Goal: Communication & Community: Answer question/provide support

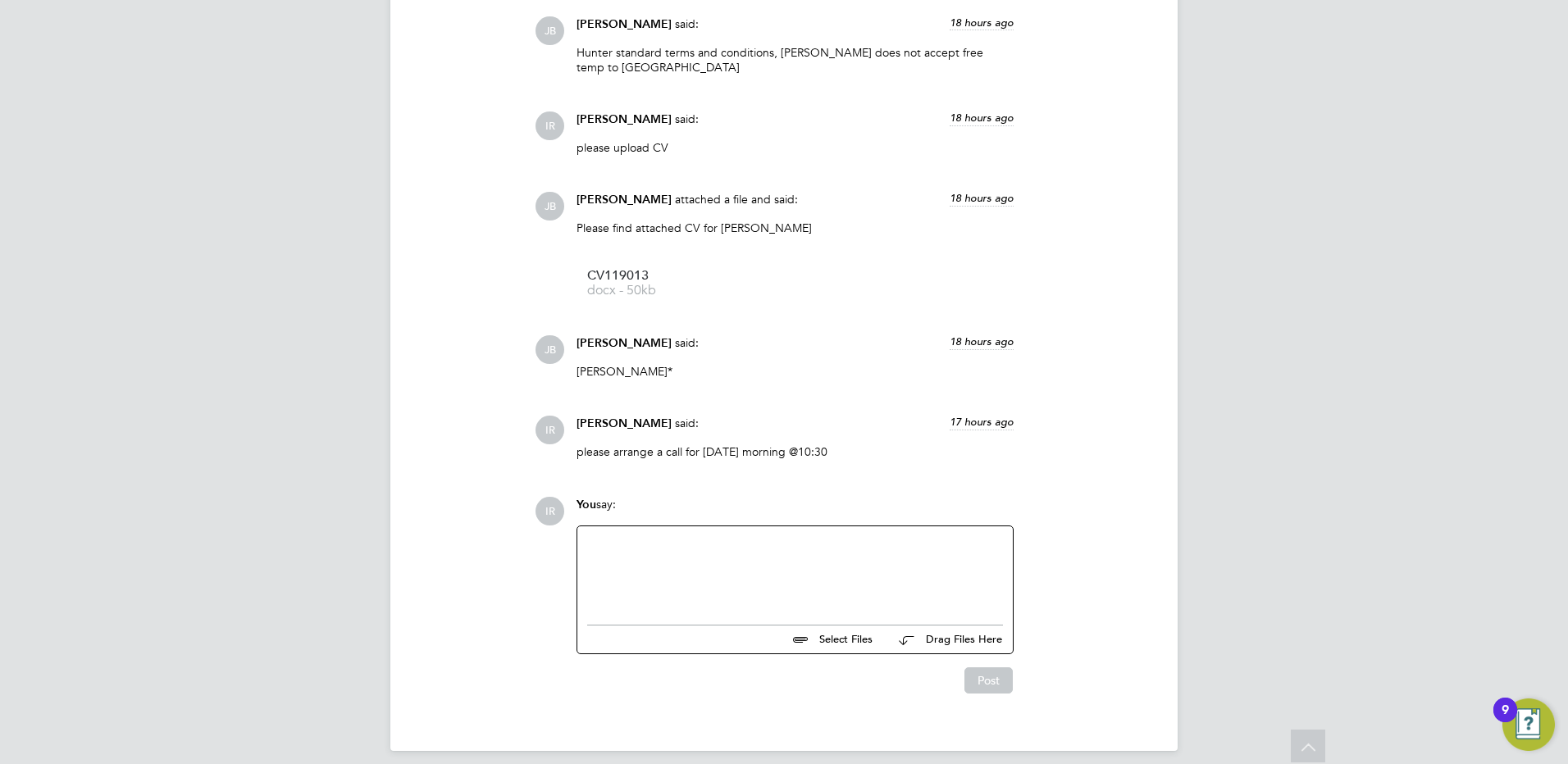
click at [605, 536] on div at bounding box center [795, 571] width 416 height 71
click at [990, 667] on button "Post" at bounding box center [988, 680] width 48 height 27
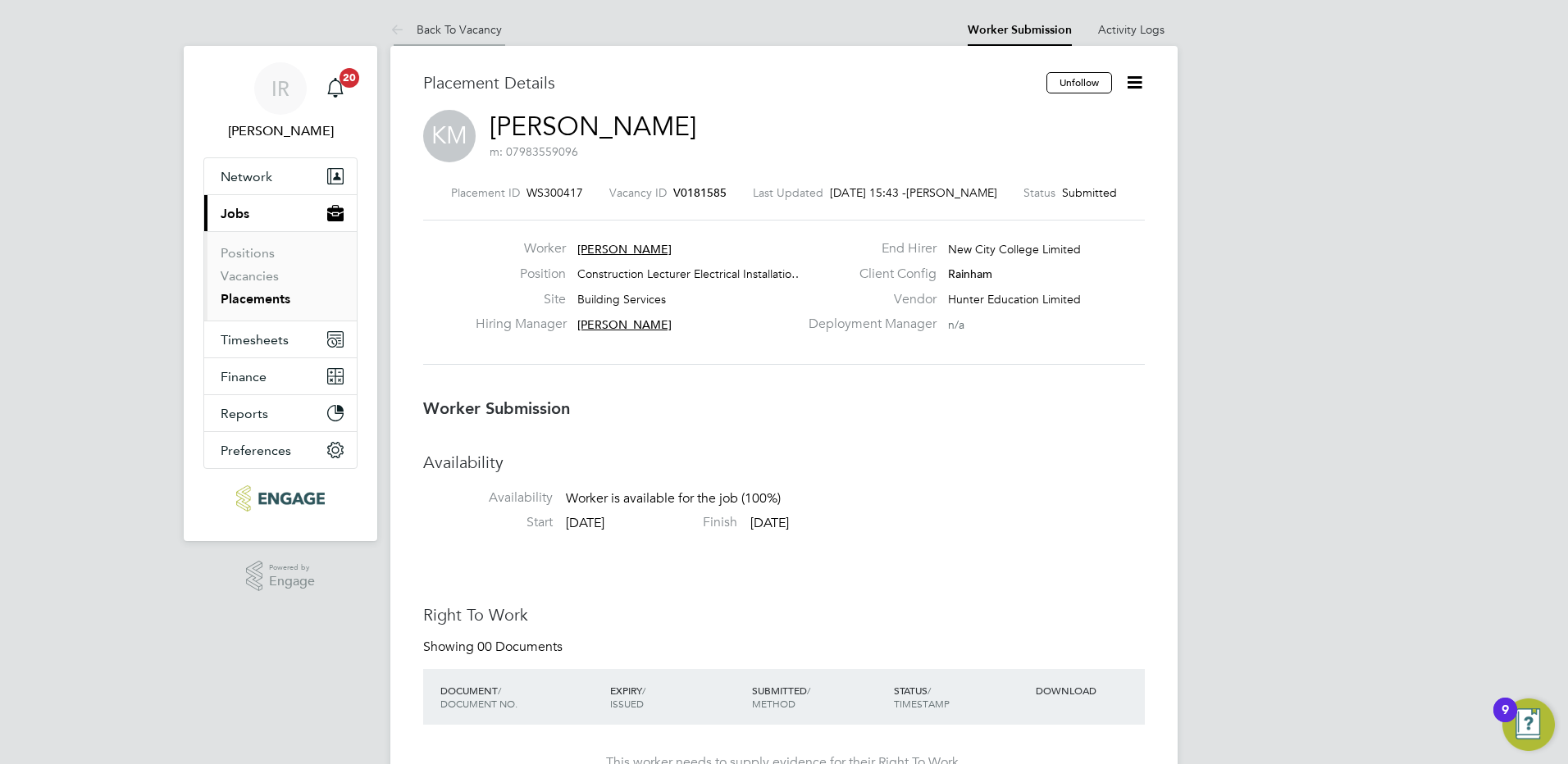
click at [476, 29] on link "Back To Vacancy" at bounding box center [446, 30] width 111 height 15
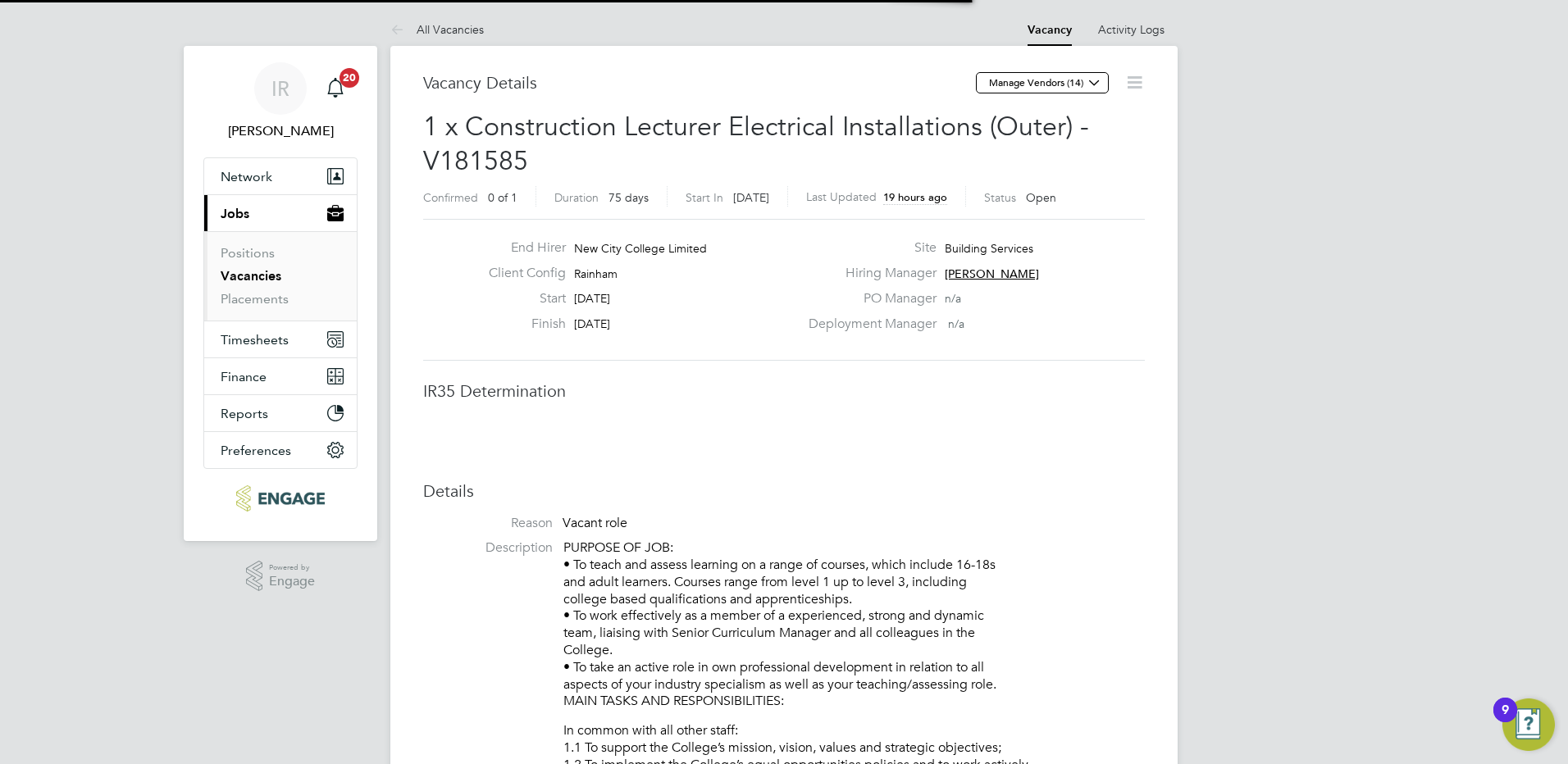
scroll to position [27, 324]
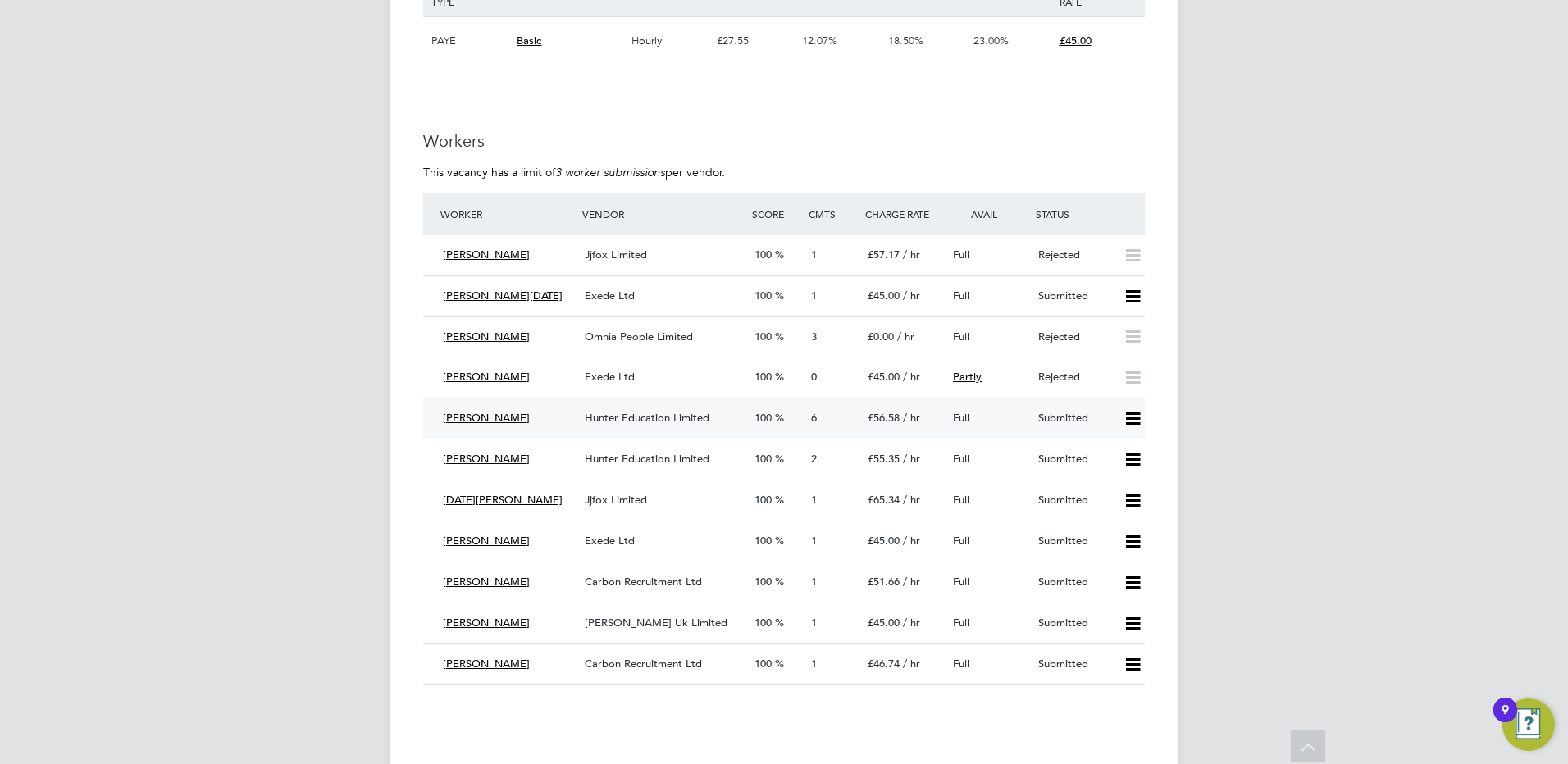
click at [1130, 416] on icon at bounding box center [1132, 419] width 21 height 13
click at [1123, 476] on li "Reject" at bounding box center [1110, 476] width 57 height 23
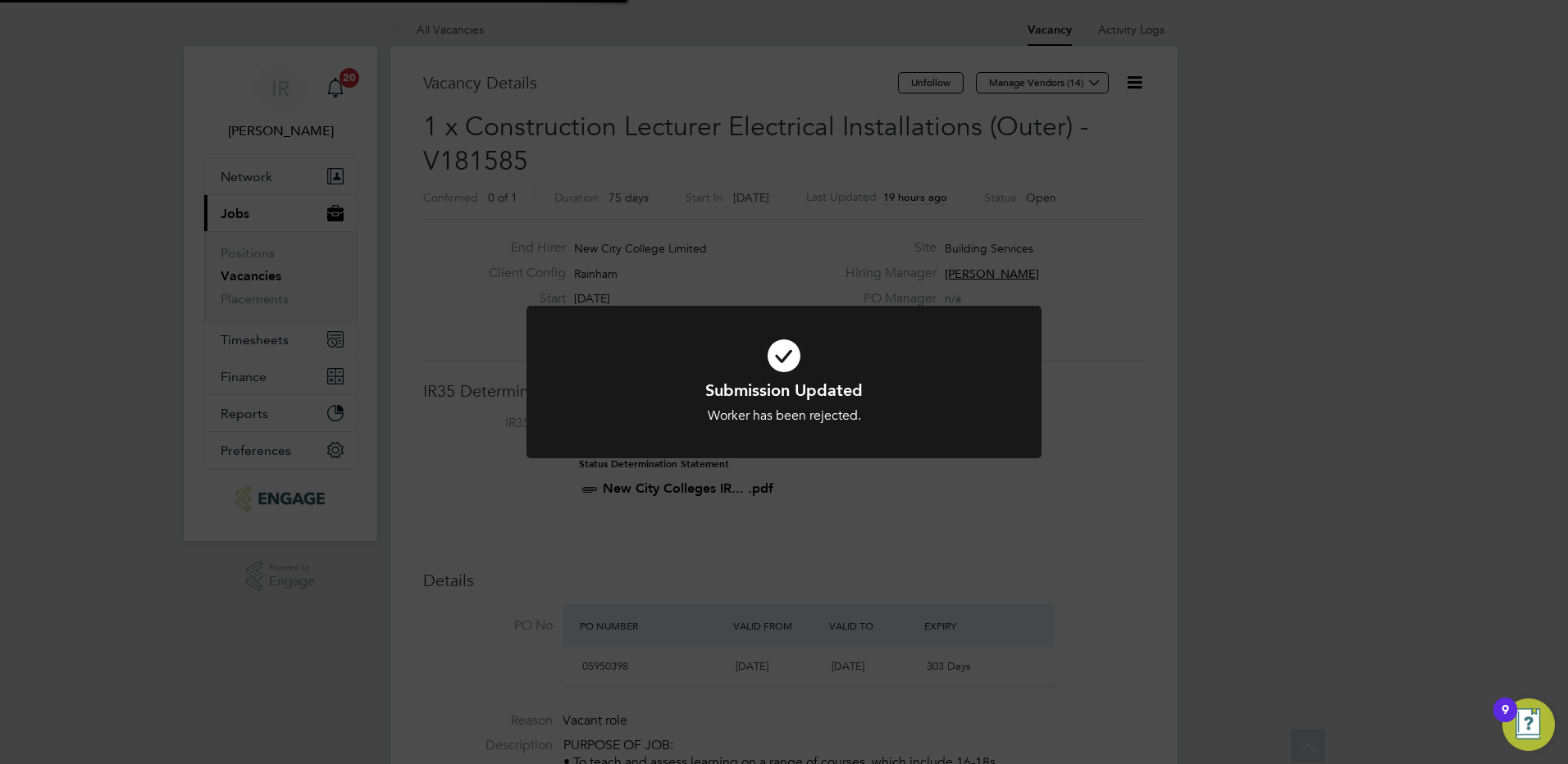
scroll to position [48, 115]
click at [1117, 411] on div "Submission Updated Worker has been rejected. Cancel Okay" at bounding box center [784, 382] width 1568 height 764
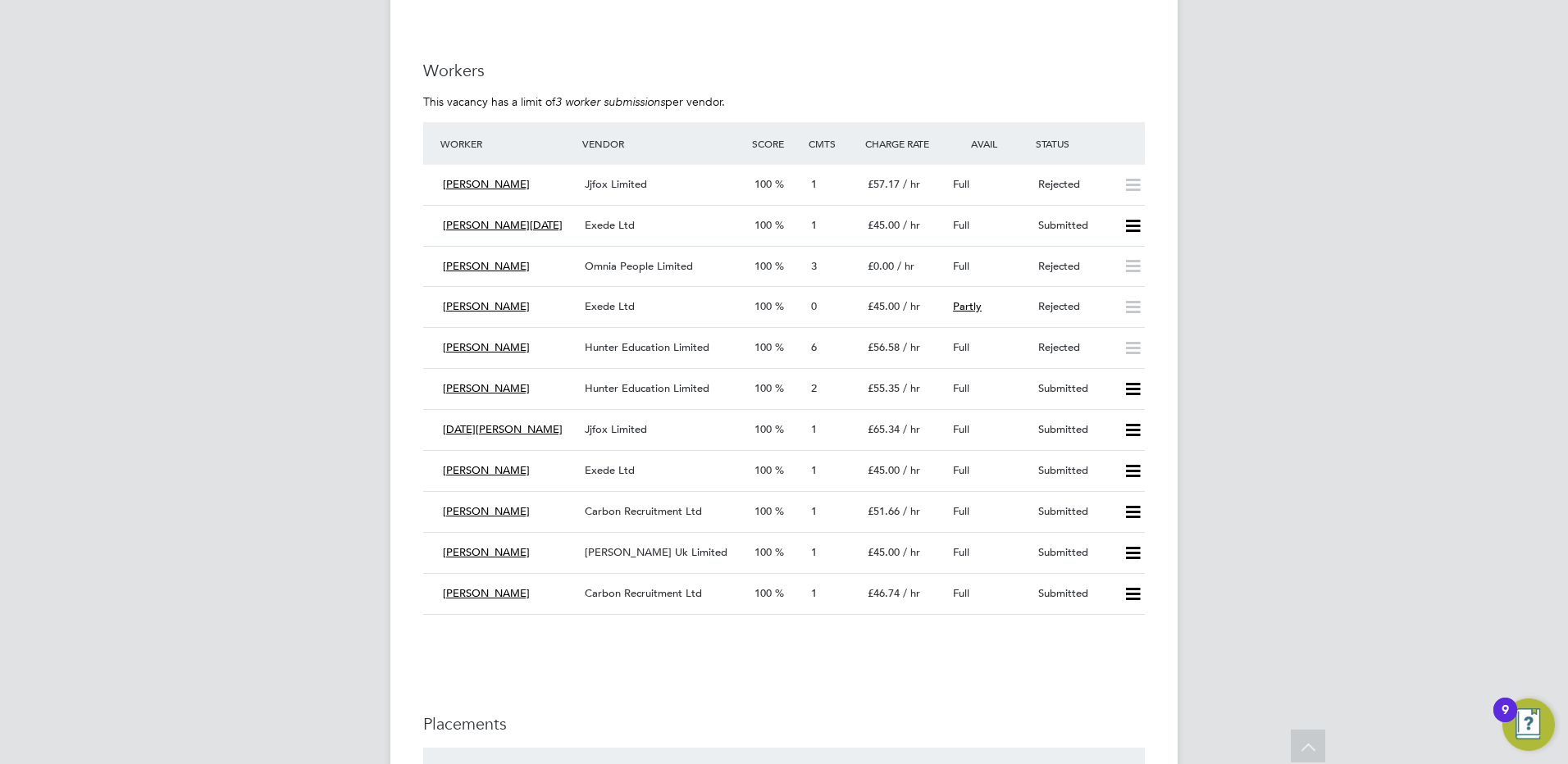
scroll to position [3032, 0]
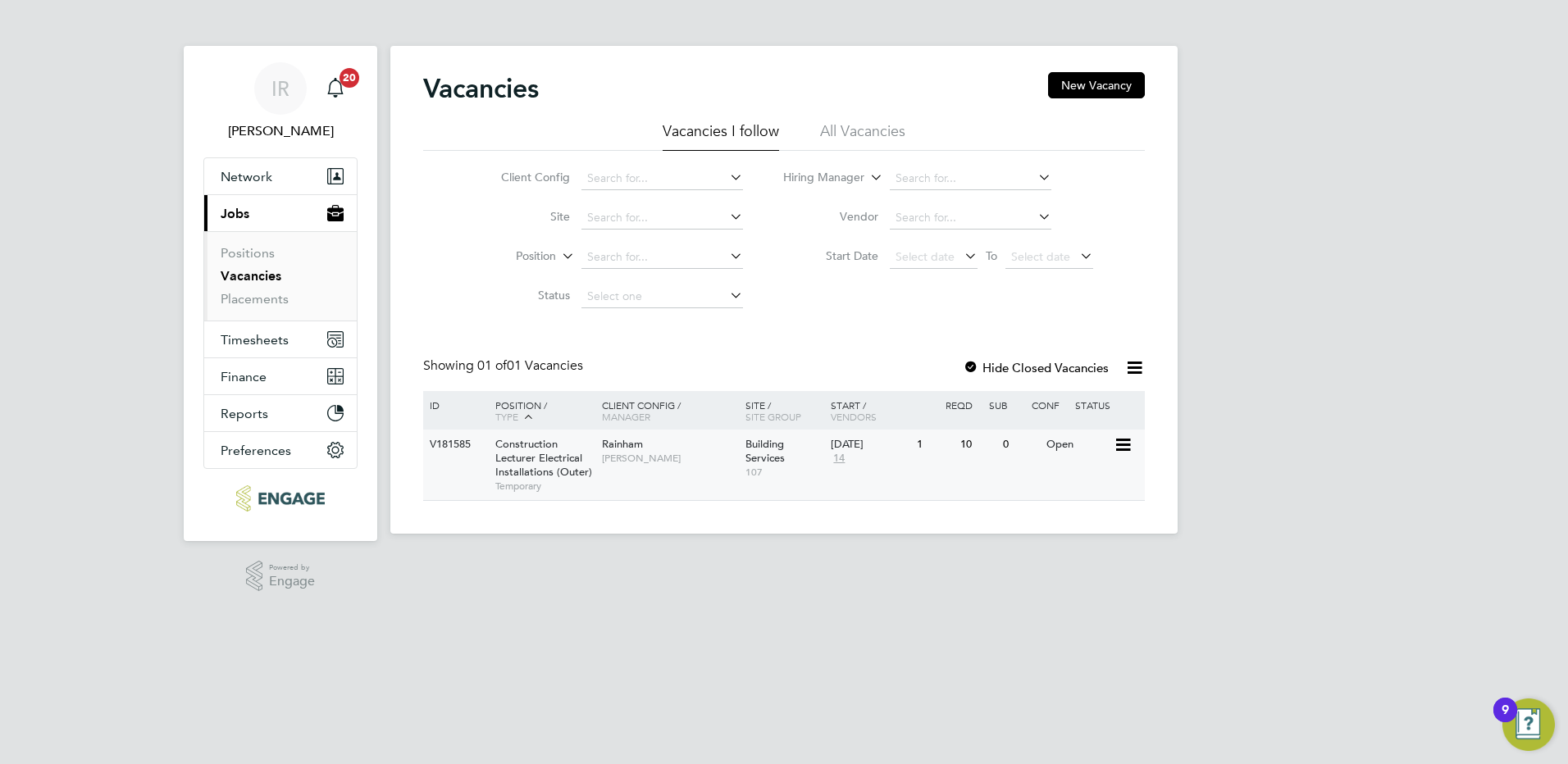
click at [529, 463] on span "Construction Lecturer Electrical Installations (Outer)" at bounding box center [543, 457] width 96 height 42
click at [570, 473] on span "Construction Lecturer Electrical Installations (Outer)" at bounding box center [543, 457] width 96 height 42
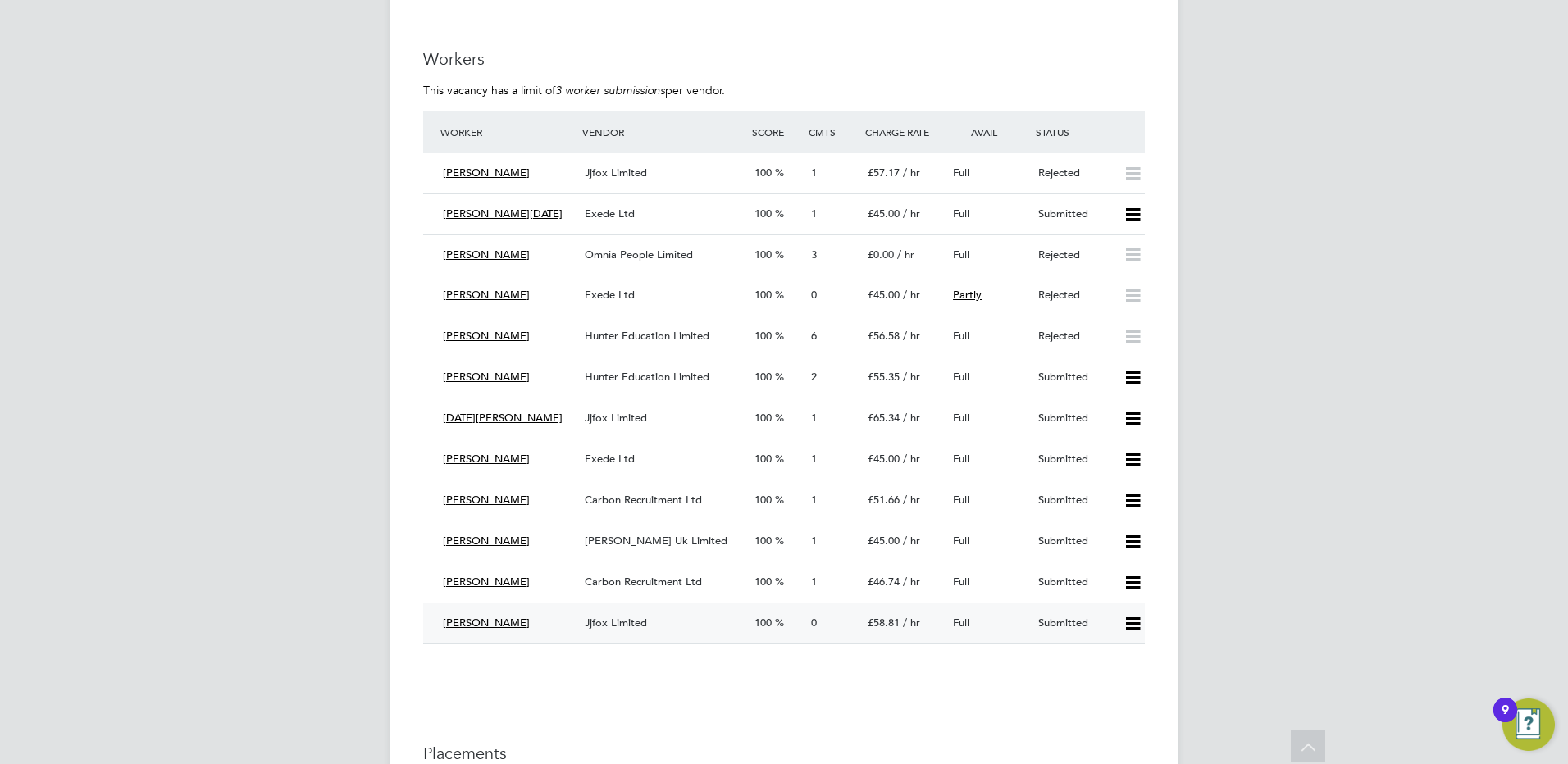
click at [621, 624] on span "Jjfox Limited" at bounding box center [616, 622] width 62 height 14
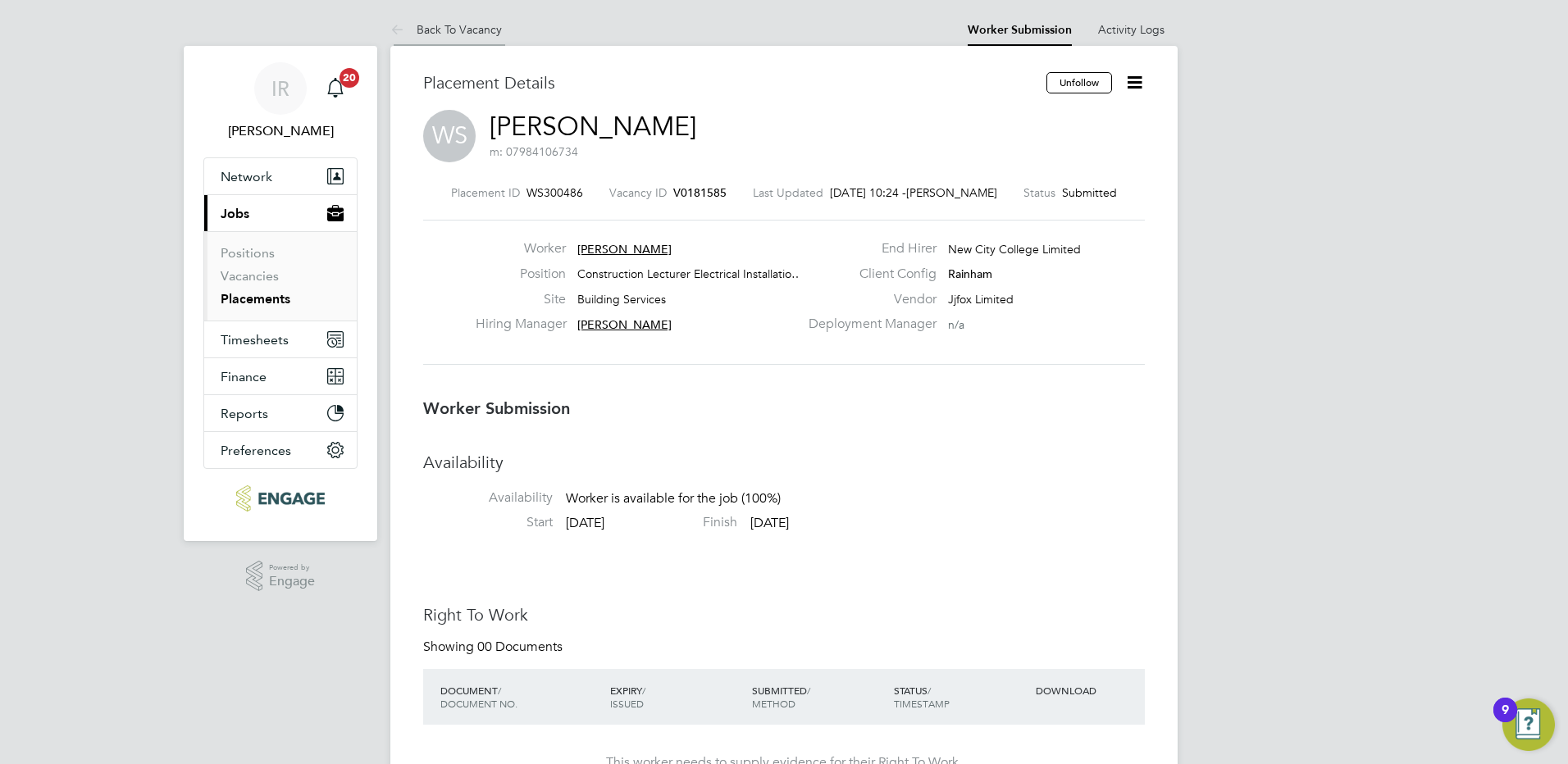
click at [466, 32] on link "Back To Vacancy" at bounding box center [446, 30] width 111 height 15
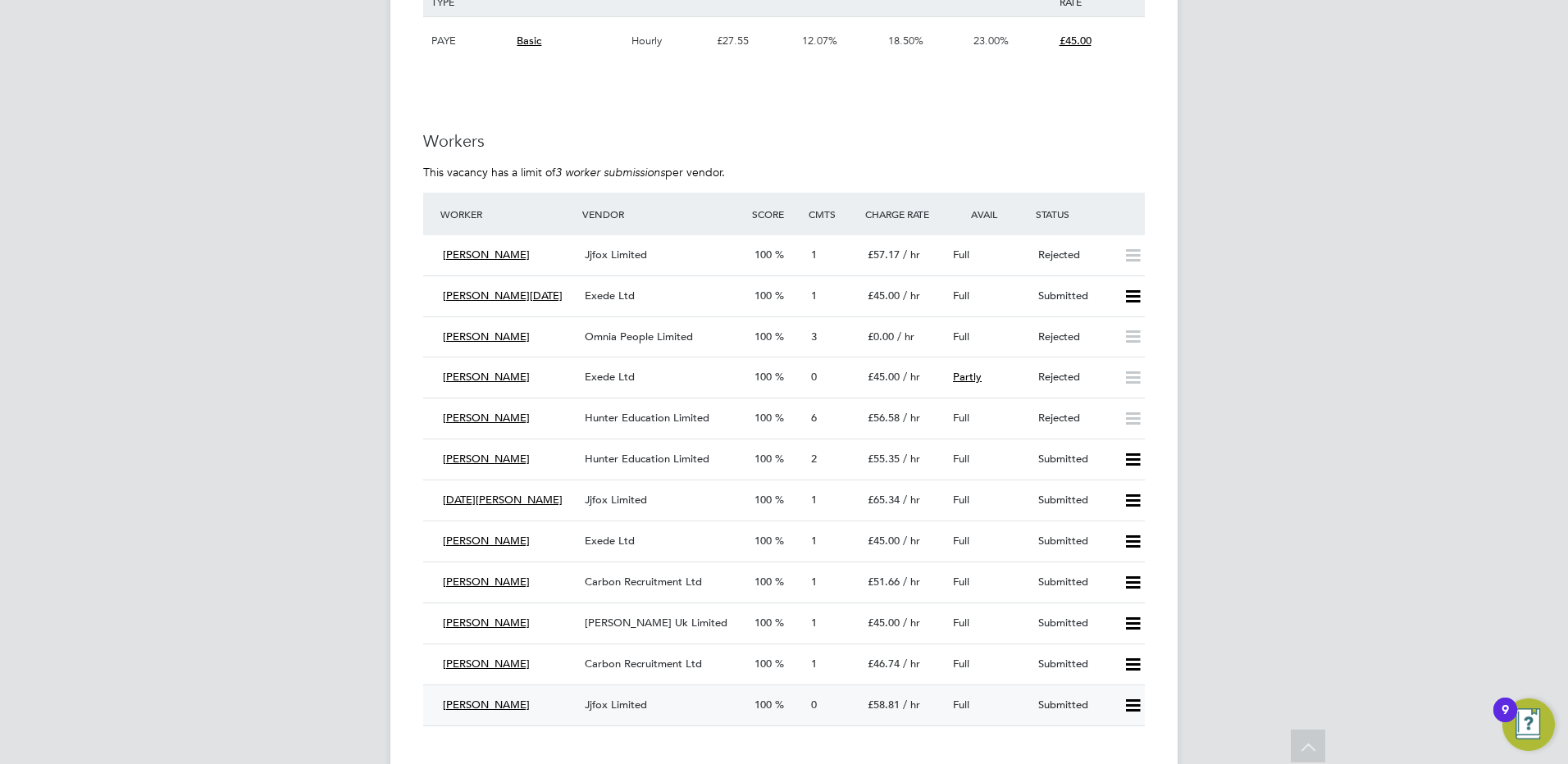
click at [624, 704] on span "Jjfox Limited" at bounding box center [616, 704] width 62 height 14
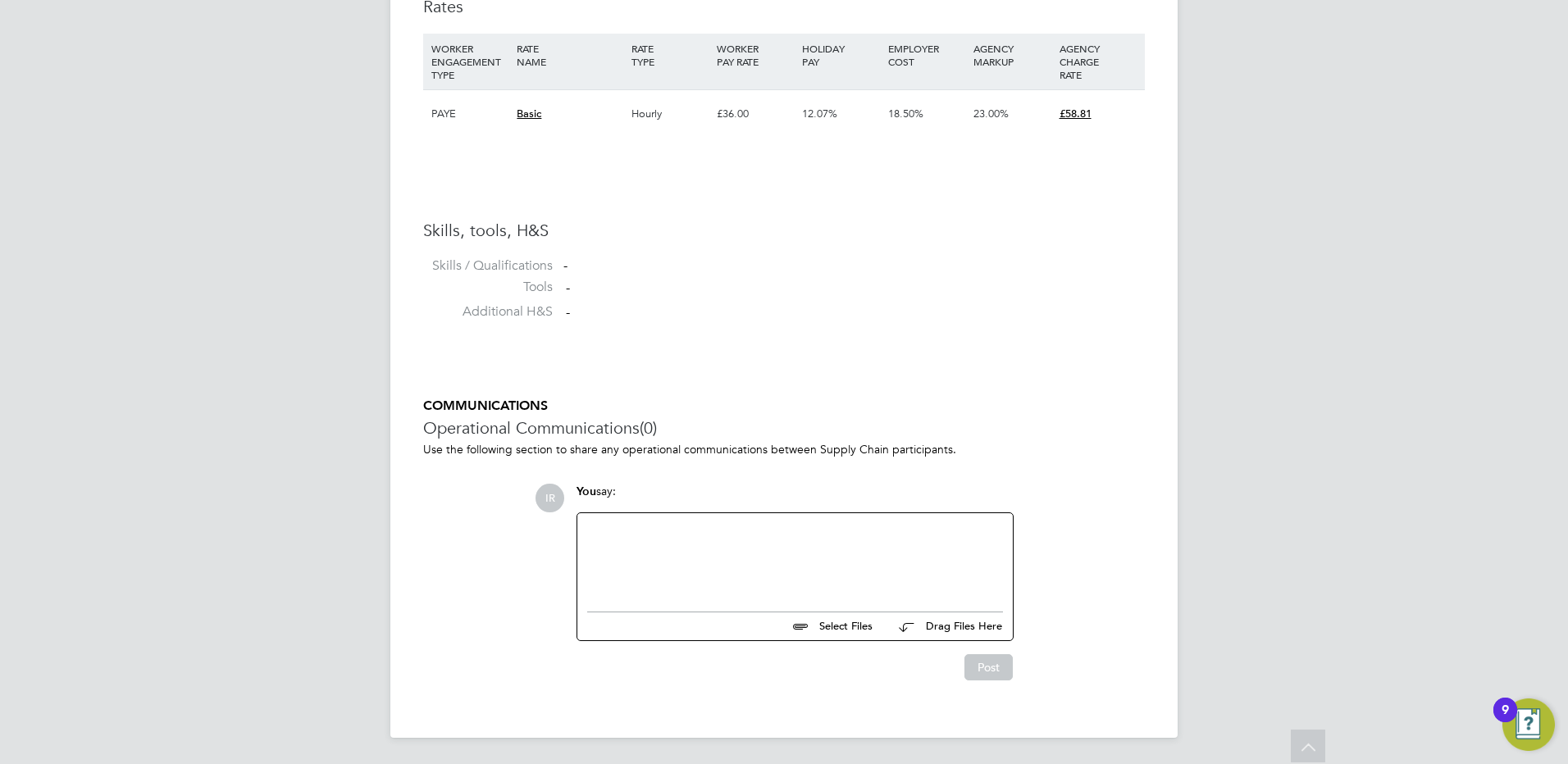
click at [655, 540] on div at bounding box center [795, 558] width 416 height 71
drag, startPoint x: 725, startPoint y: 521, endPoint x: 720, endPoint y: 529, distance: 9.4
click at [987, 662] on button "Post" at bounding box center [988, 668] width 48 height 27
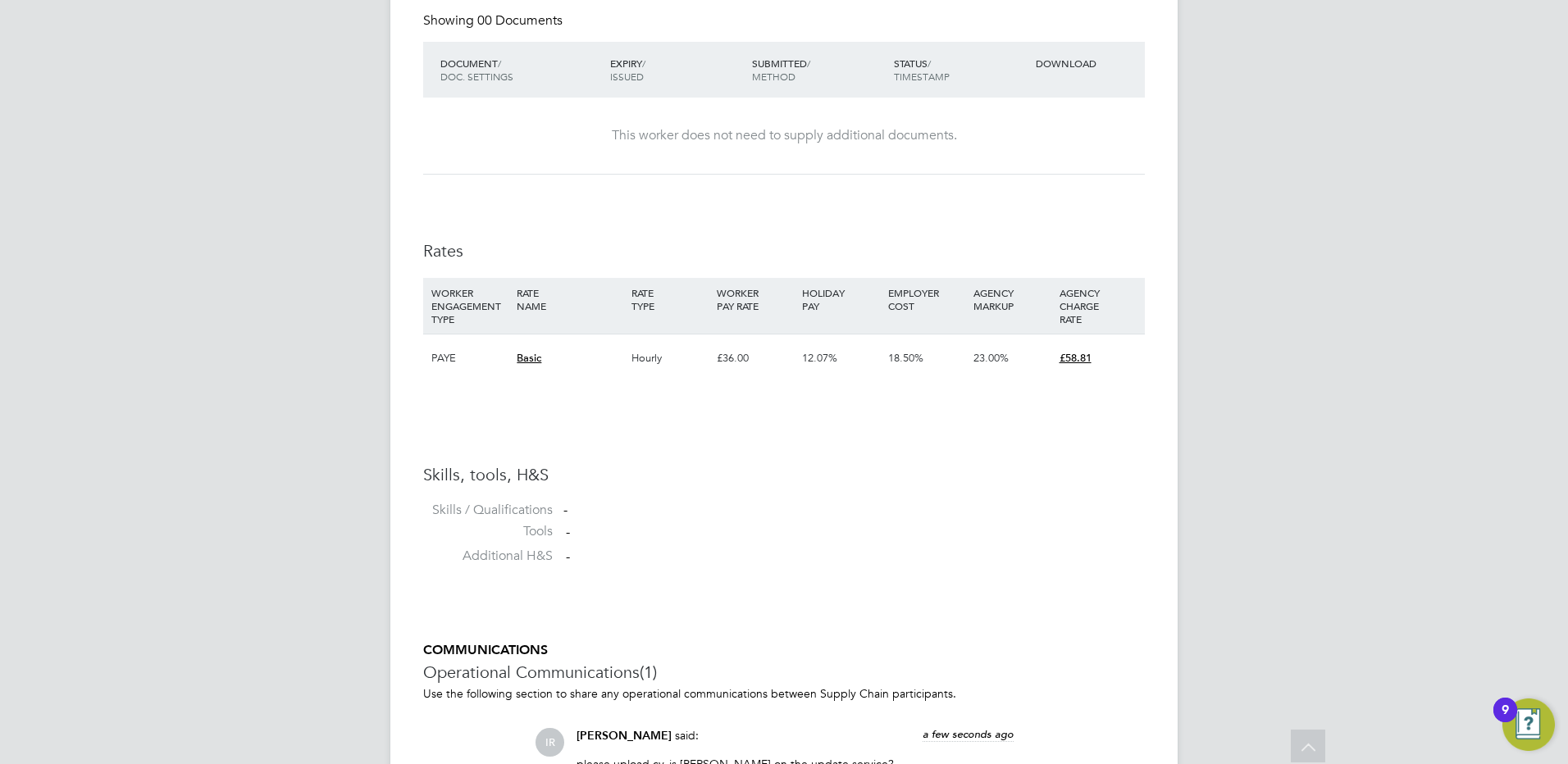
click at [166, 391] on div "IR Ian Rist Notifications 20 Applications: Network Sites Workers Current page: …" at bounding box center [784, 100] width 1568 height 1977
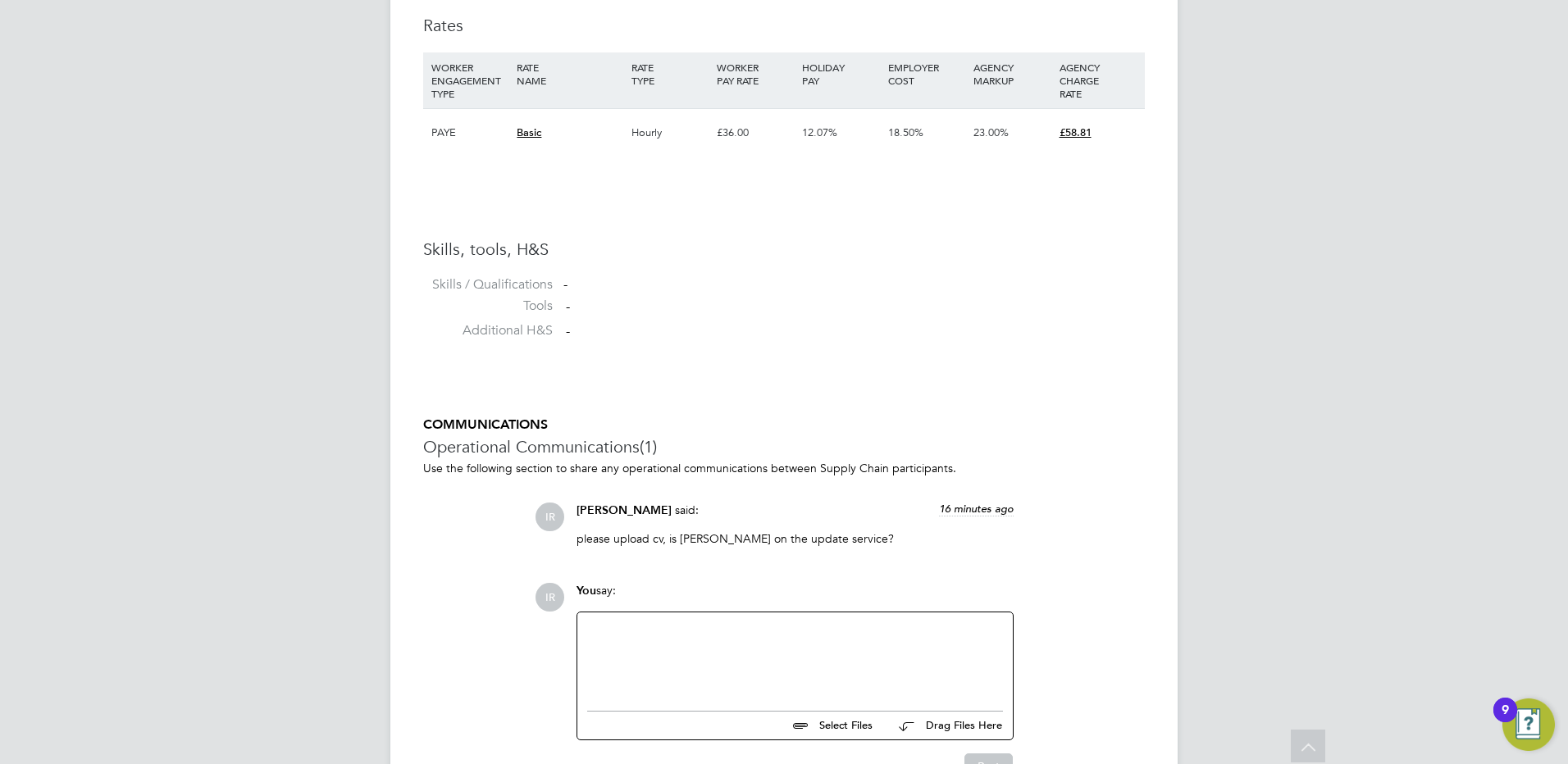
scroll to position [1215, 0]
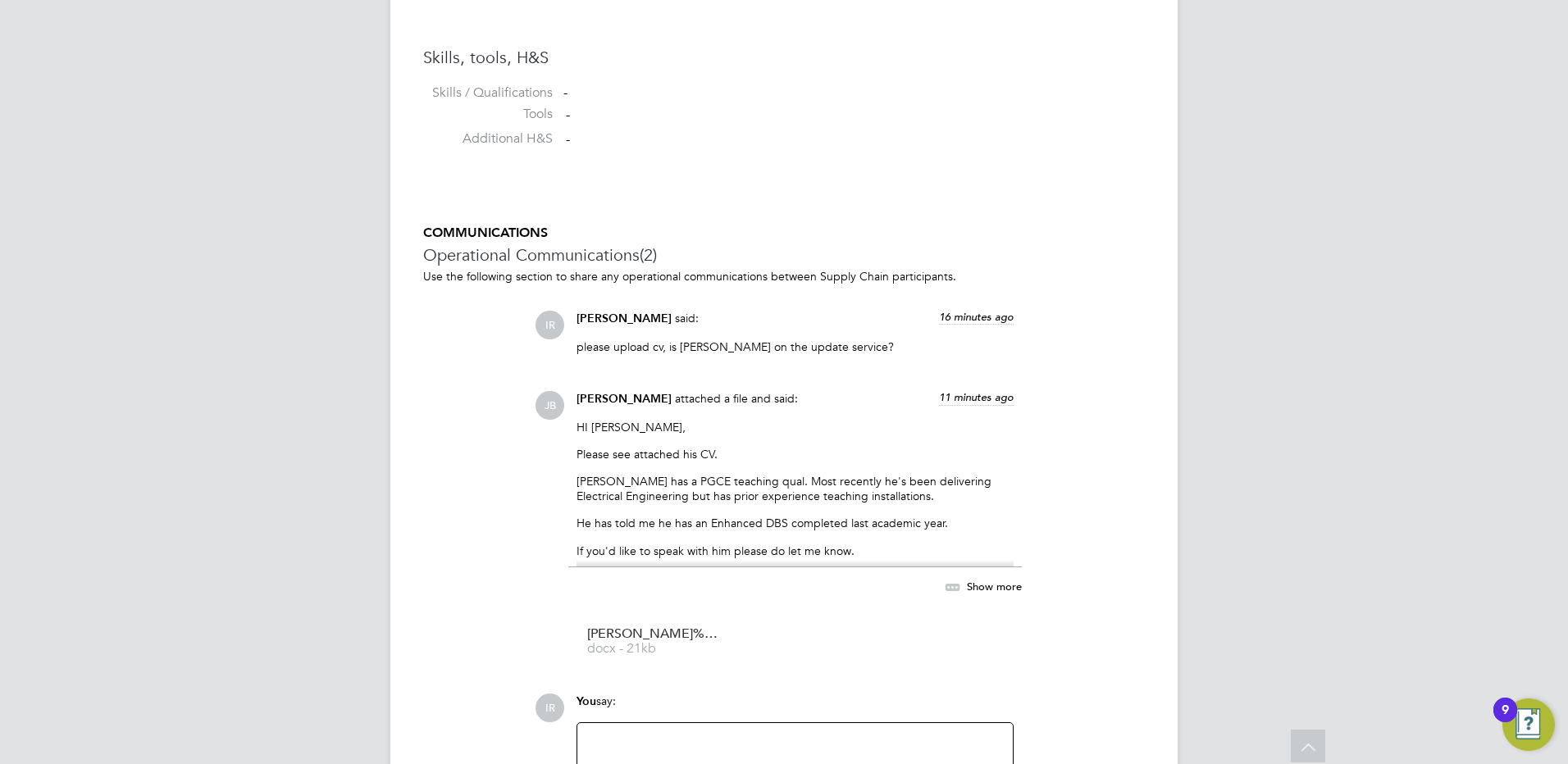
scroll to position [1393, 0]
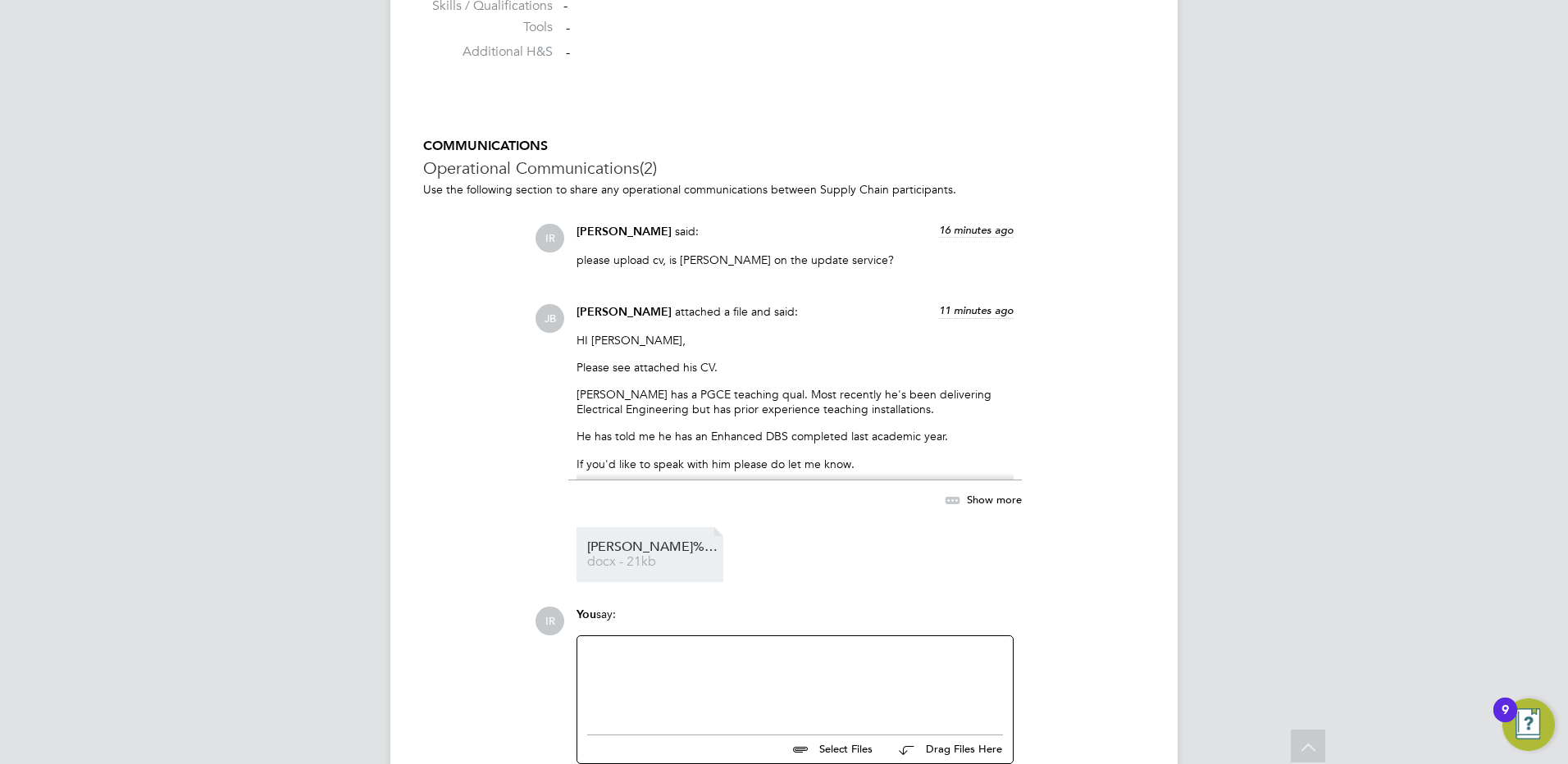
click at [655, 555] on link "Winston%20CV%20-%20HQ%20334274 docx - 21kb" at bounding box center [653, 555] width 131 height 27
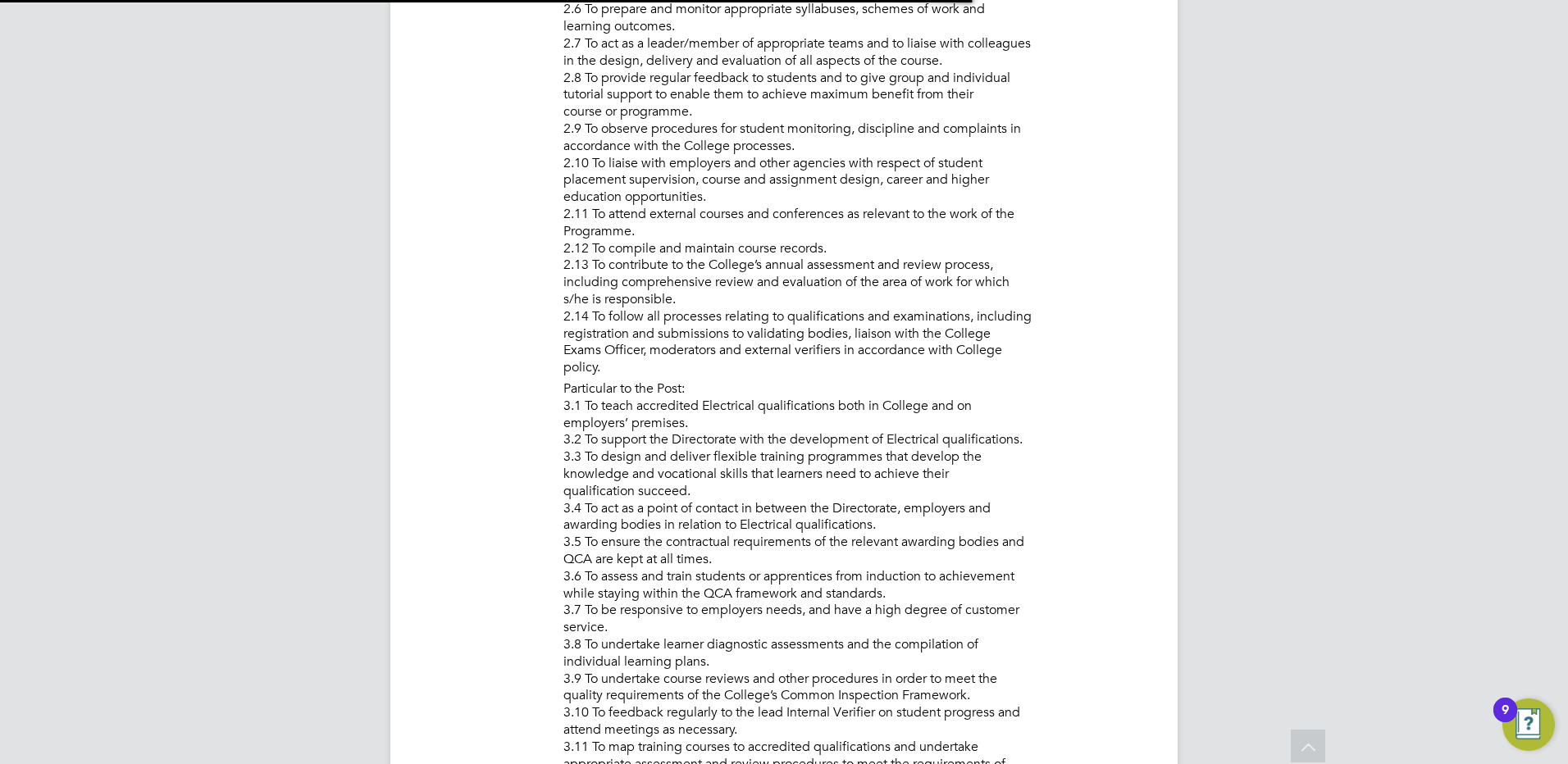
scroll to position [8, 8]
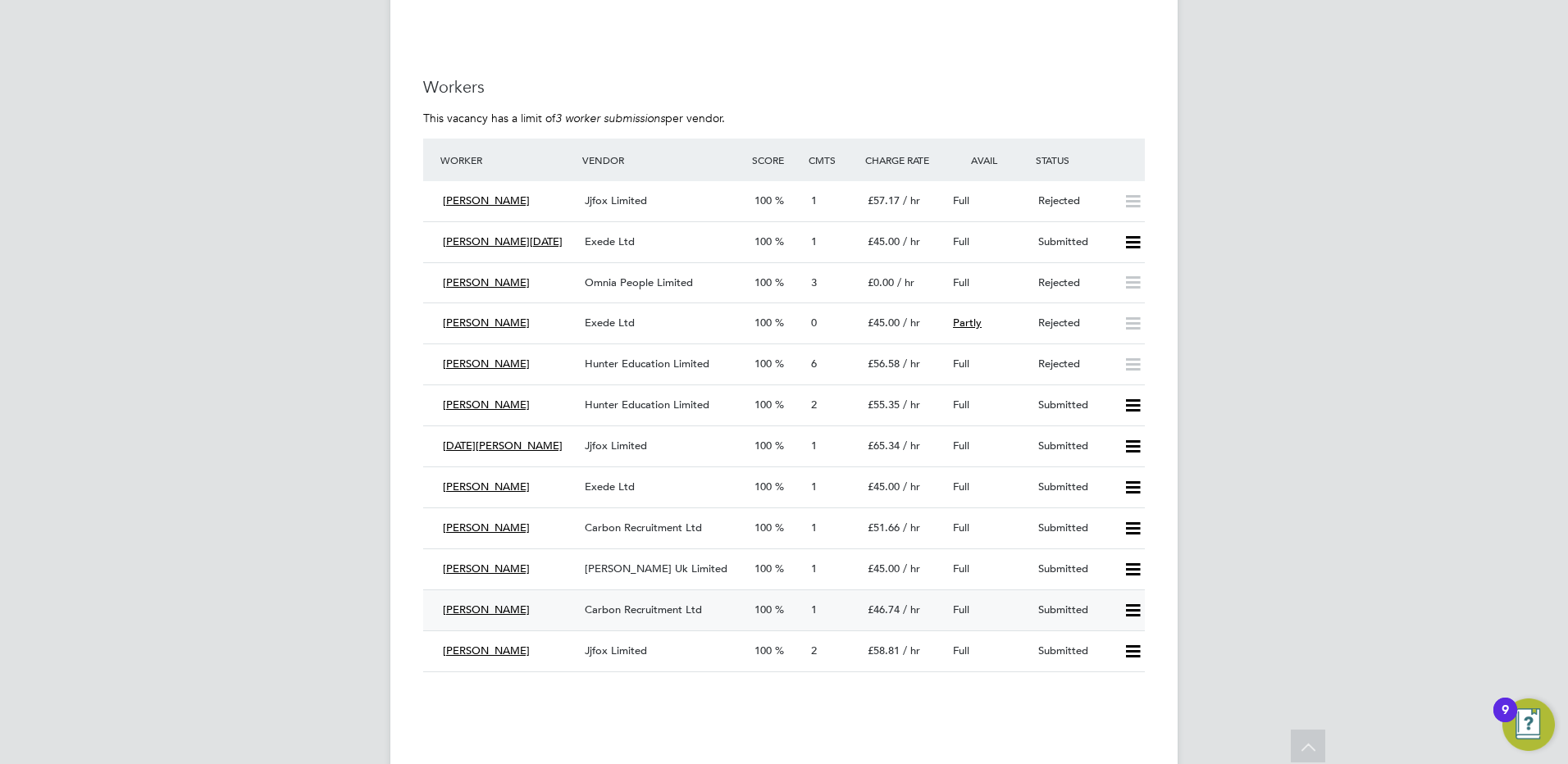
click at [606, 616] on div "Carbon Recruitment Ltd" at bounding box center [663, 610] width 170 height 27
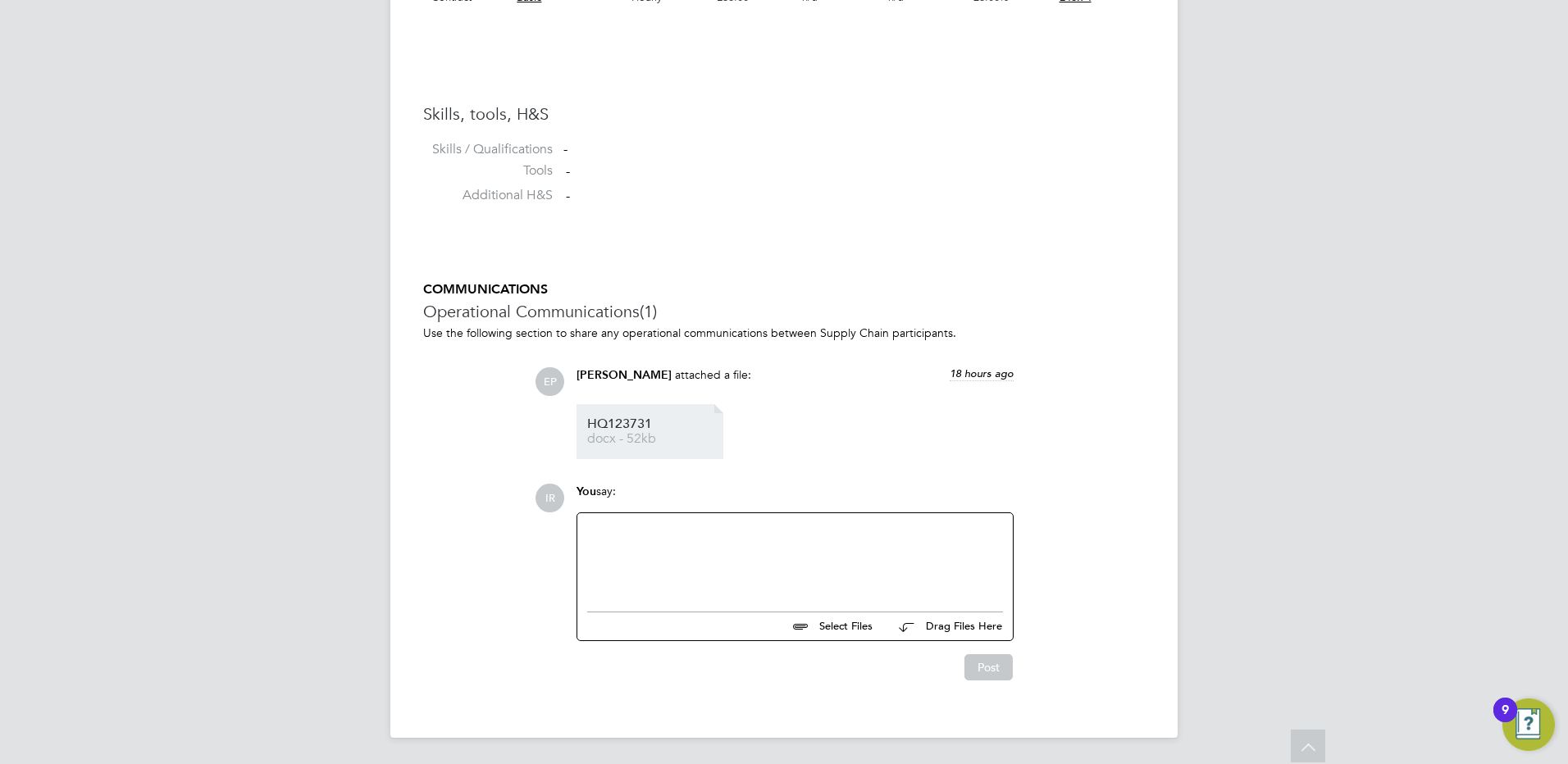
click at [606, 437] on span "docx - 52kb" at bounding box center [653, 438] width 131 height 12
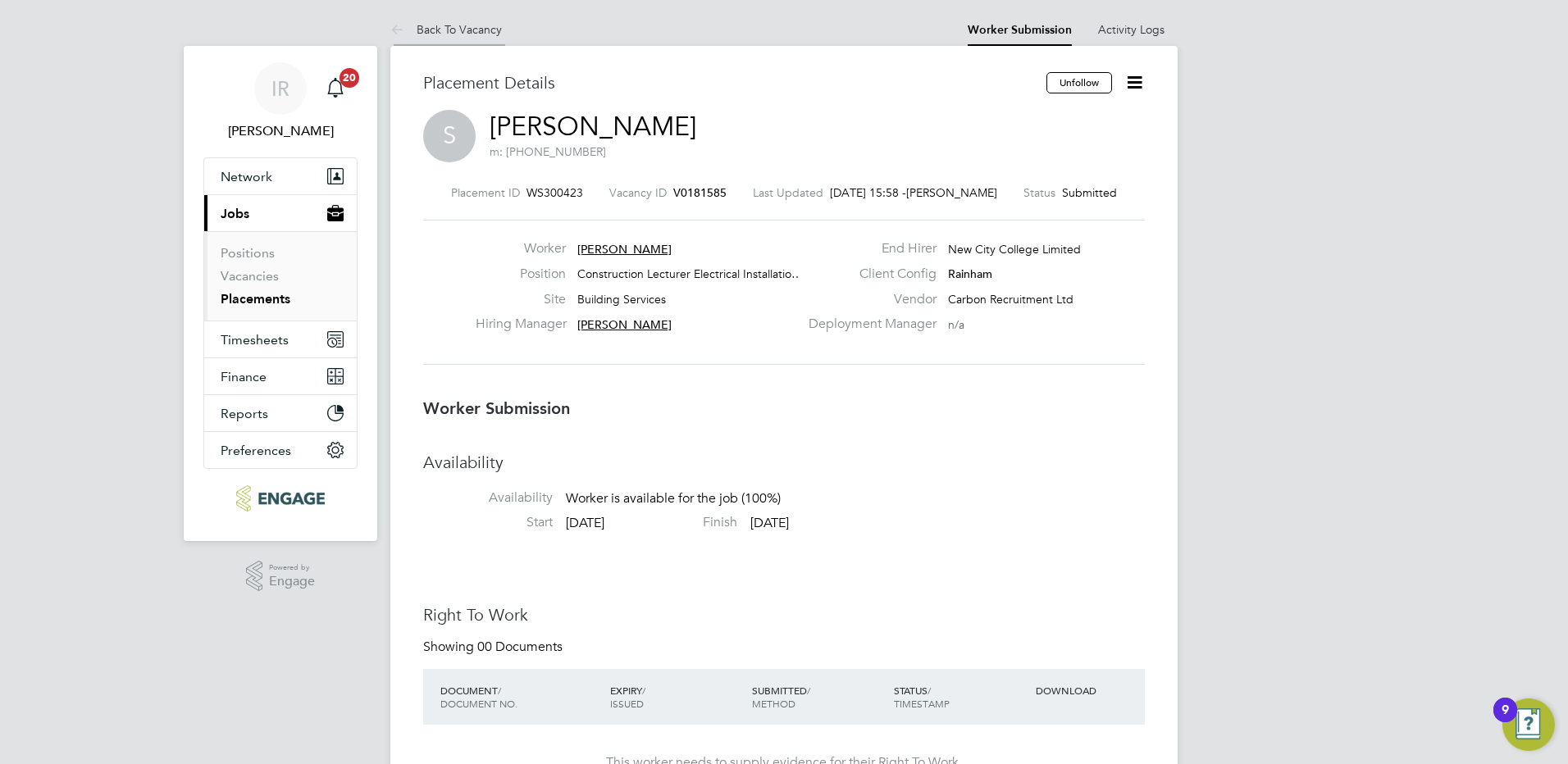
click at [447, 22] on link "Back To Vacancy" at bounding box center [446, 30] width 111 height 15
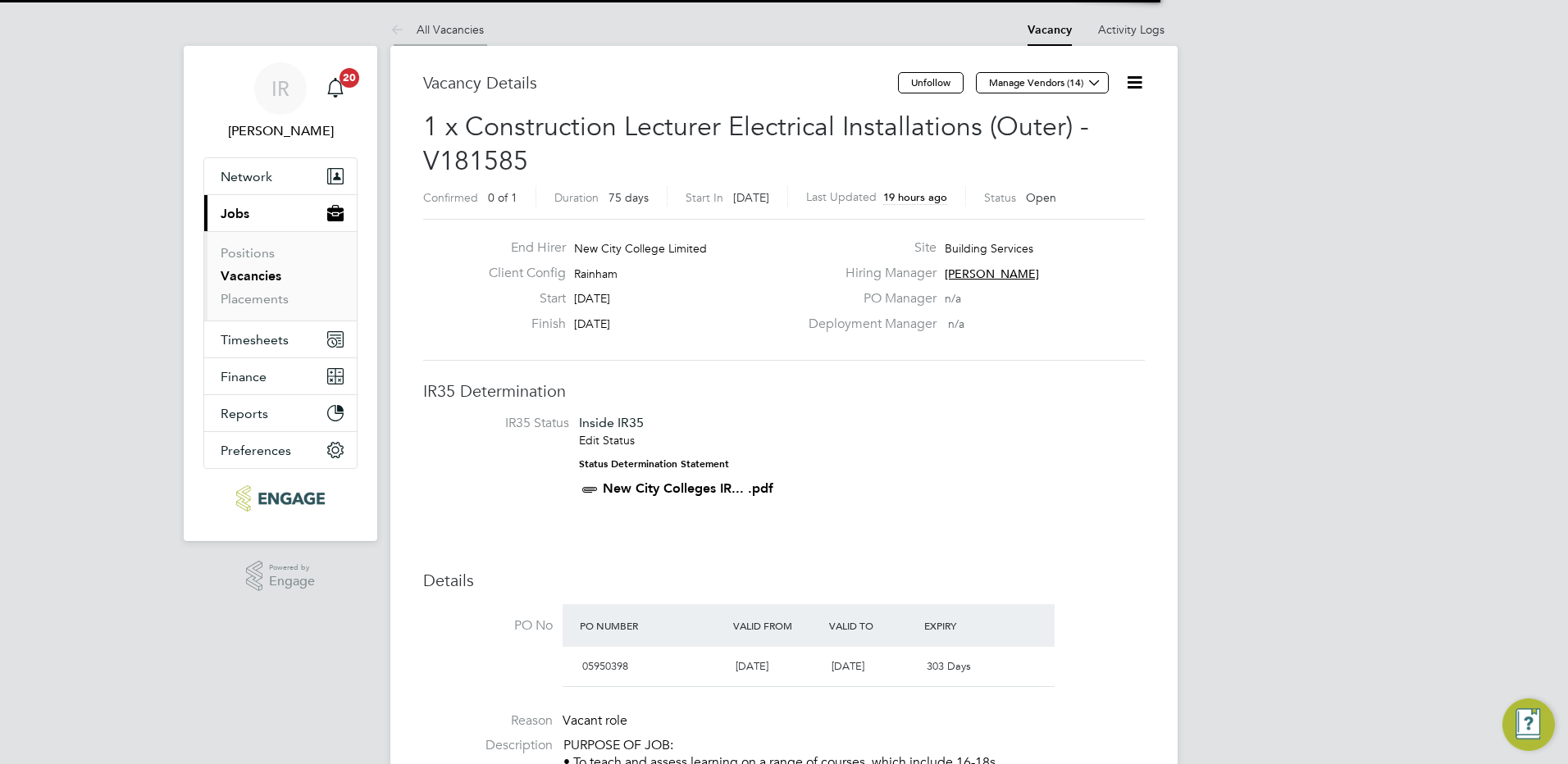
scroll to position [28, 154]
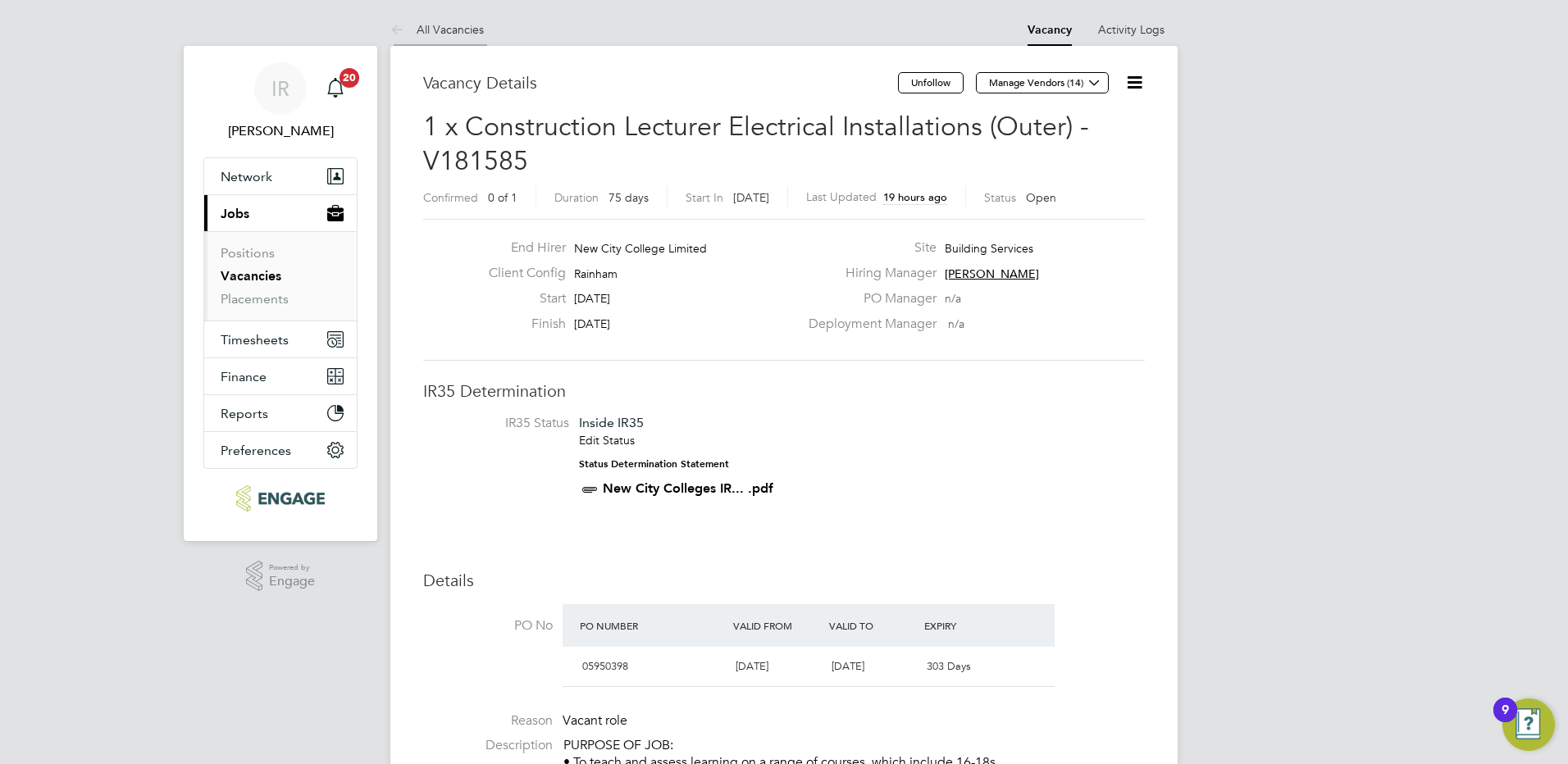
click at [455, 27] on link "All Vacancies" at bounding box center [437, 30] width 93 height 15
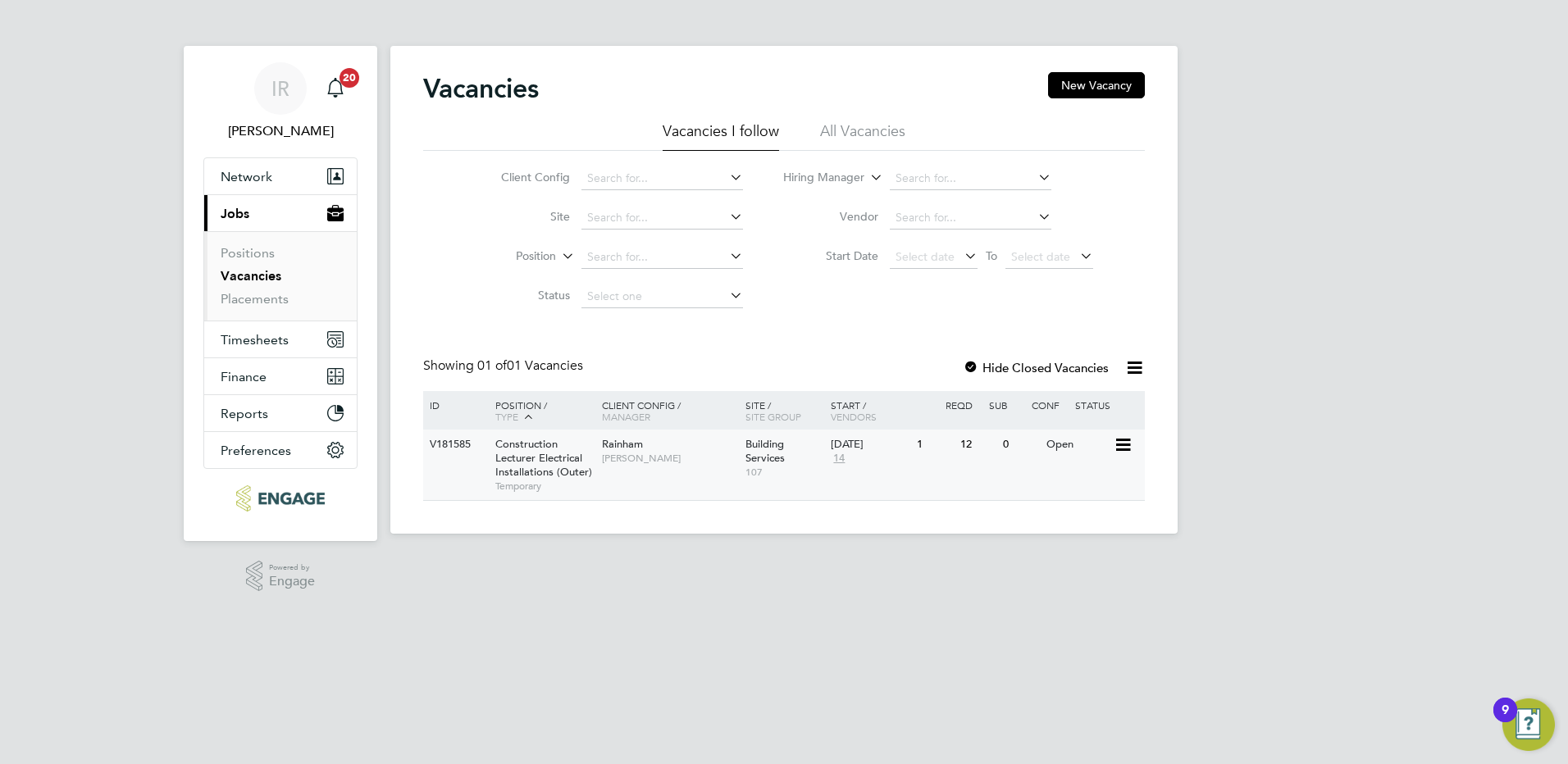
click at [527, 461] on span "Construction Lecturer Electrical Installations (Outer)" at bounding box center [543, 457] width 96 height 42
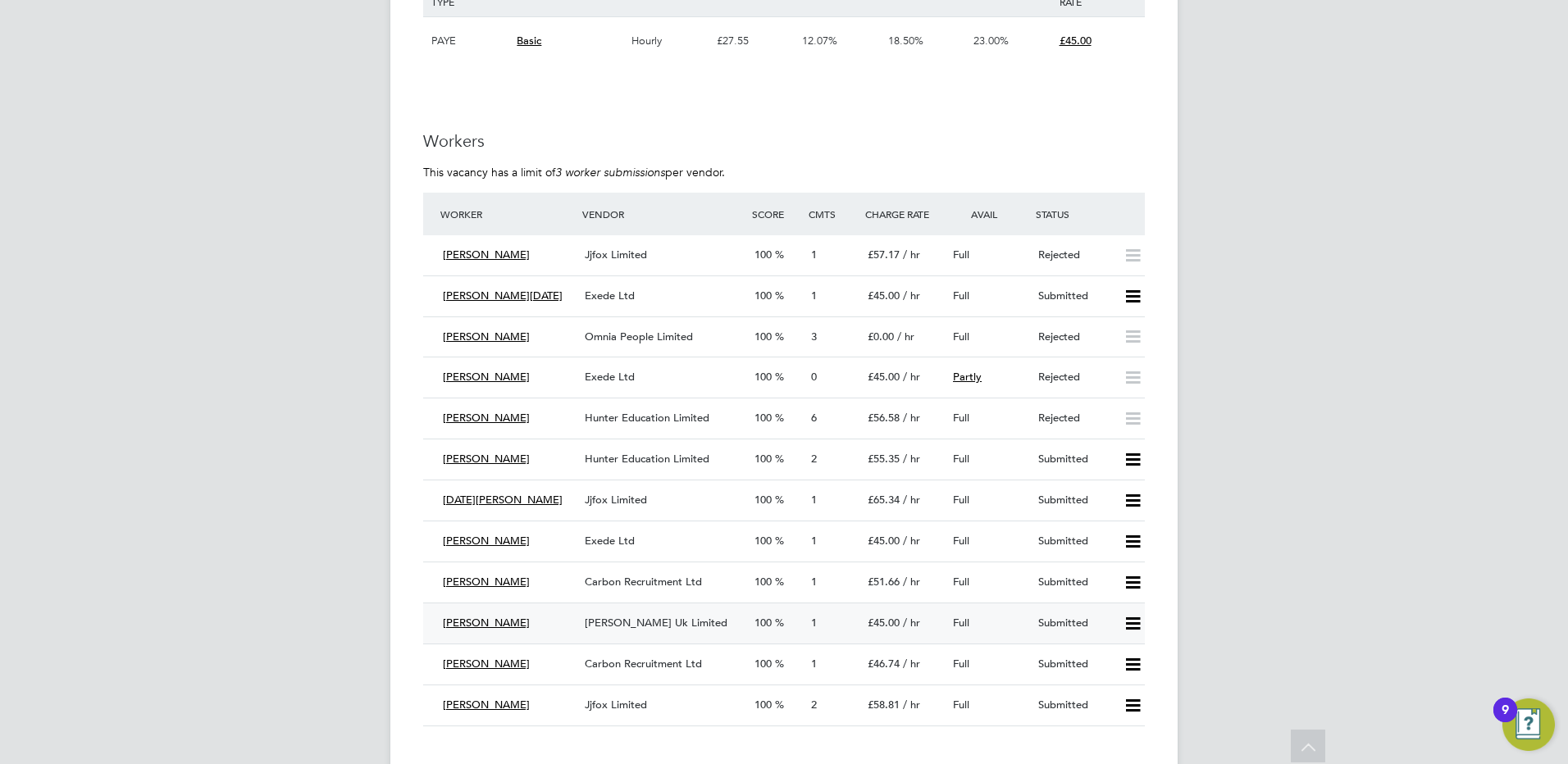
click at [478, 616] on span "Samanjoy Barua" at bounding box center [486, 622] width 87 height 14
click at [632, 617] on div "[PERSON_NAME] Uk Limited" at bounding box center [663, 623] width 170 height 27
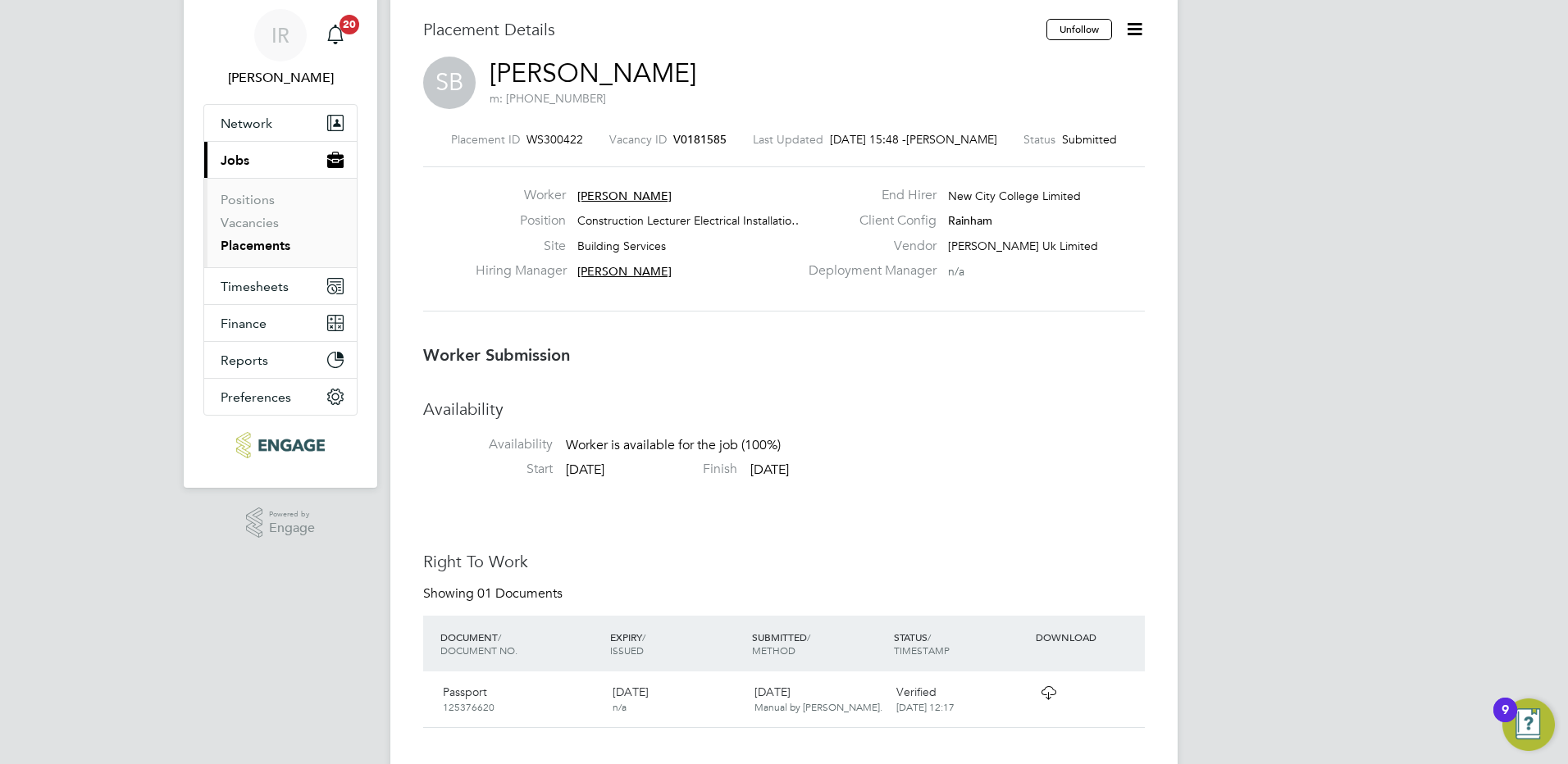
scroll to position [164, 0]
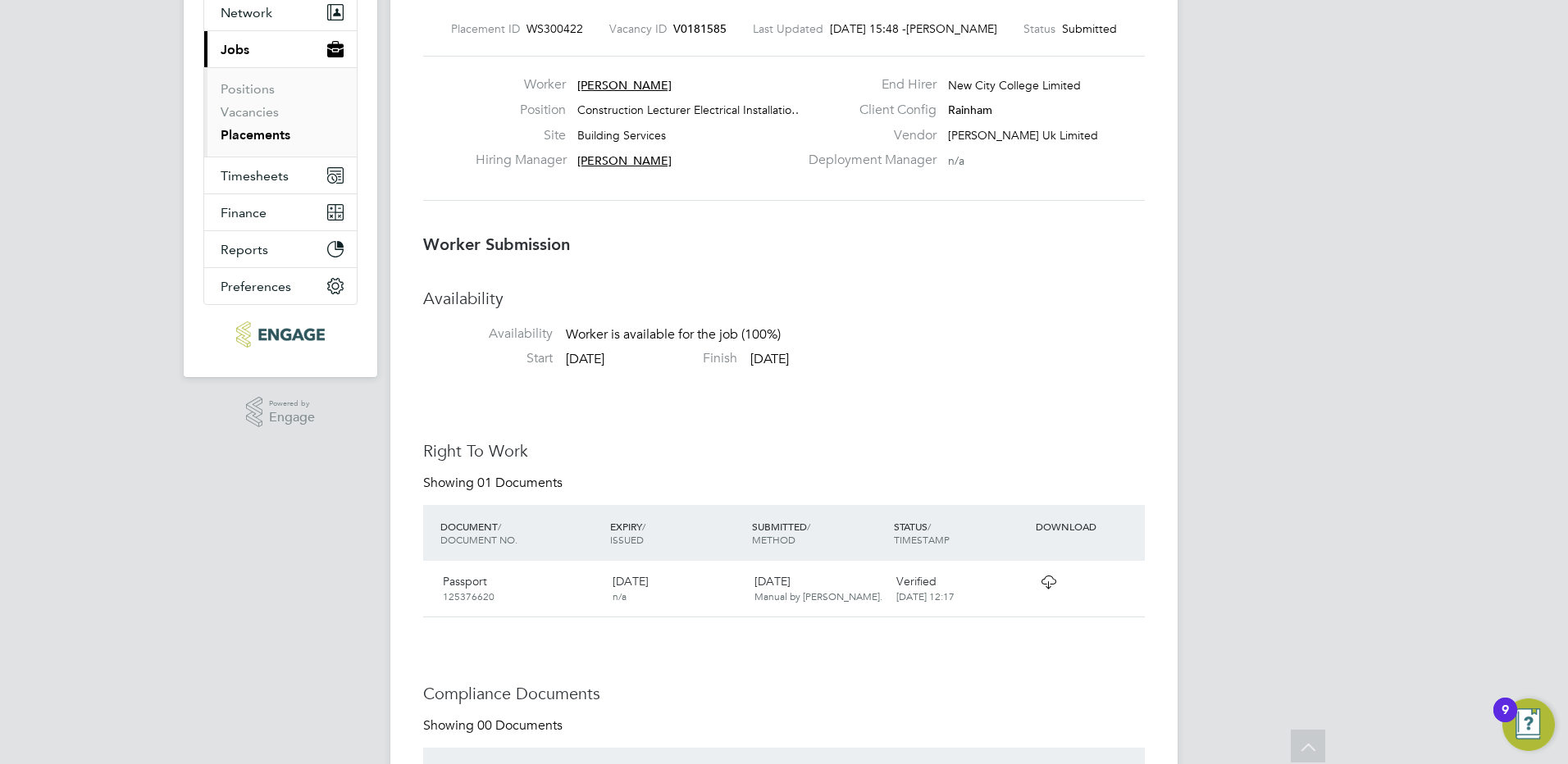
click at [1045, 581] on icon at bounding box center [1048, 582] width 21 height 13
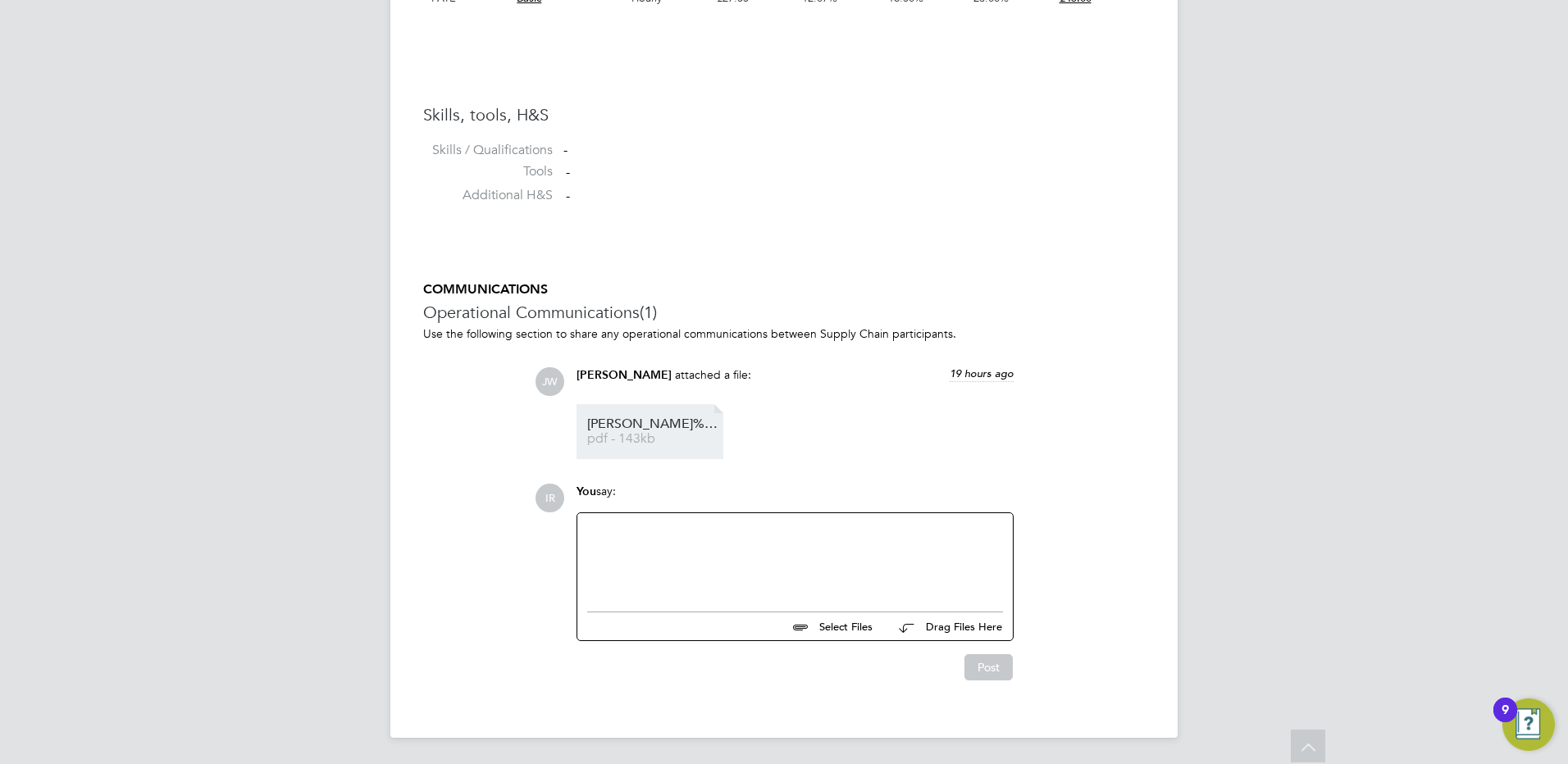
click at [630, 416] on li "SAMANJOY%20BARUA%20-%20MH%20CV.cleaned%20(1) pdf - 143kb" at bounding box center [650, 431] width 146 height 55
click at [670, 426] on span "SAMANJOY%20BARUA%20-%20MH%20CV.cleaned%20(1)" at bounding box center [653, 424] width 131 height 12
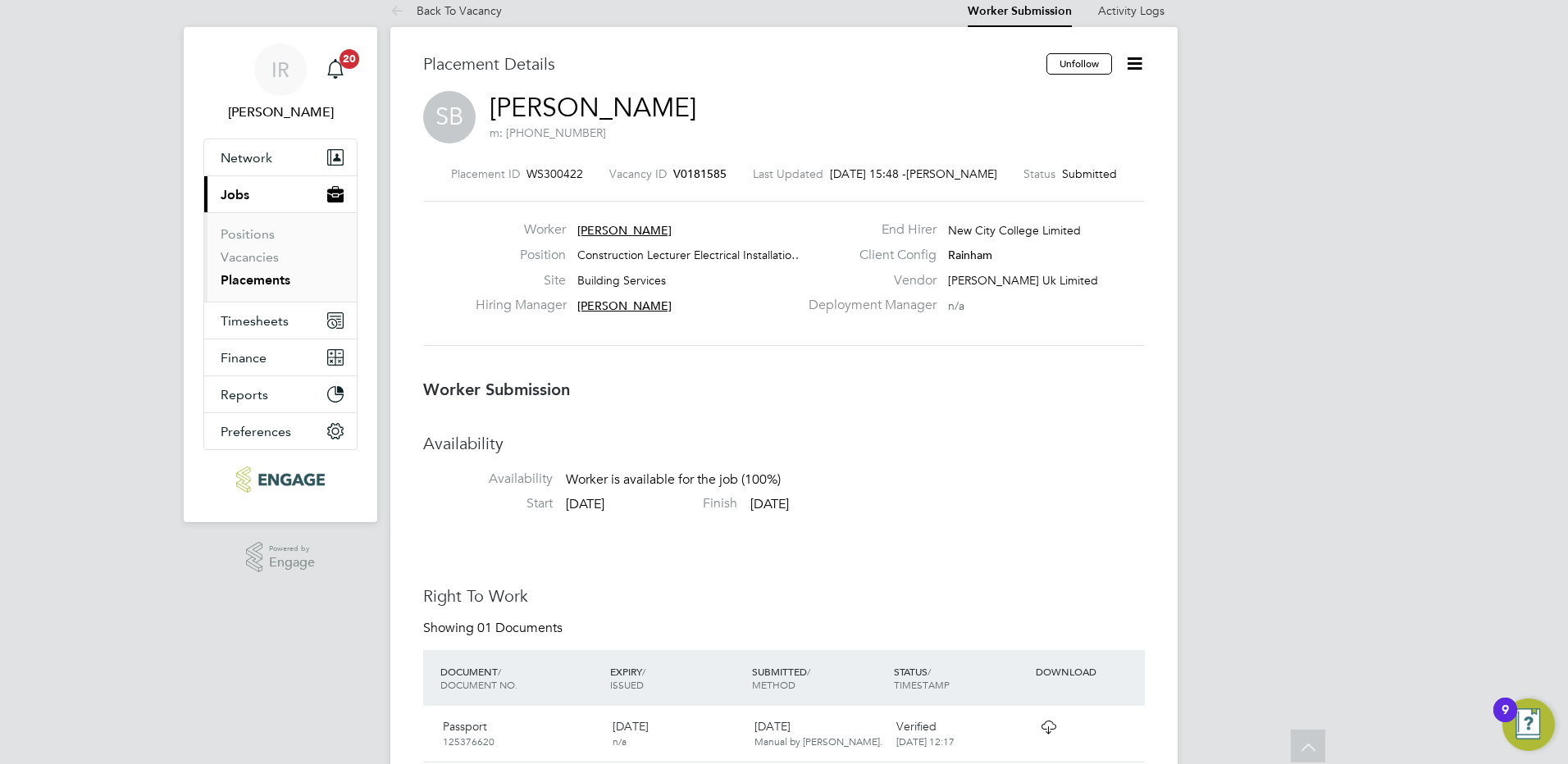
scroll to position [0, 0]
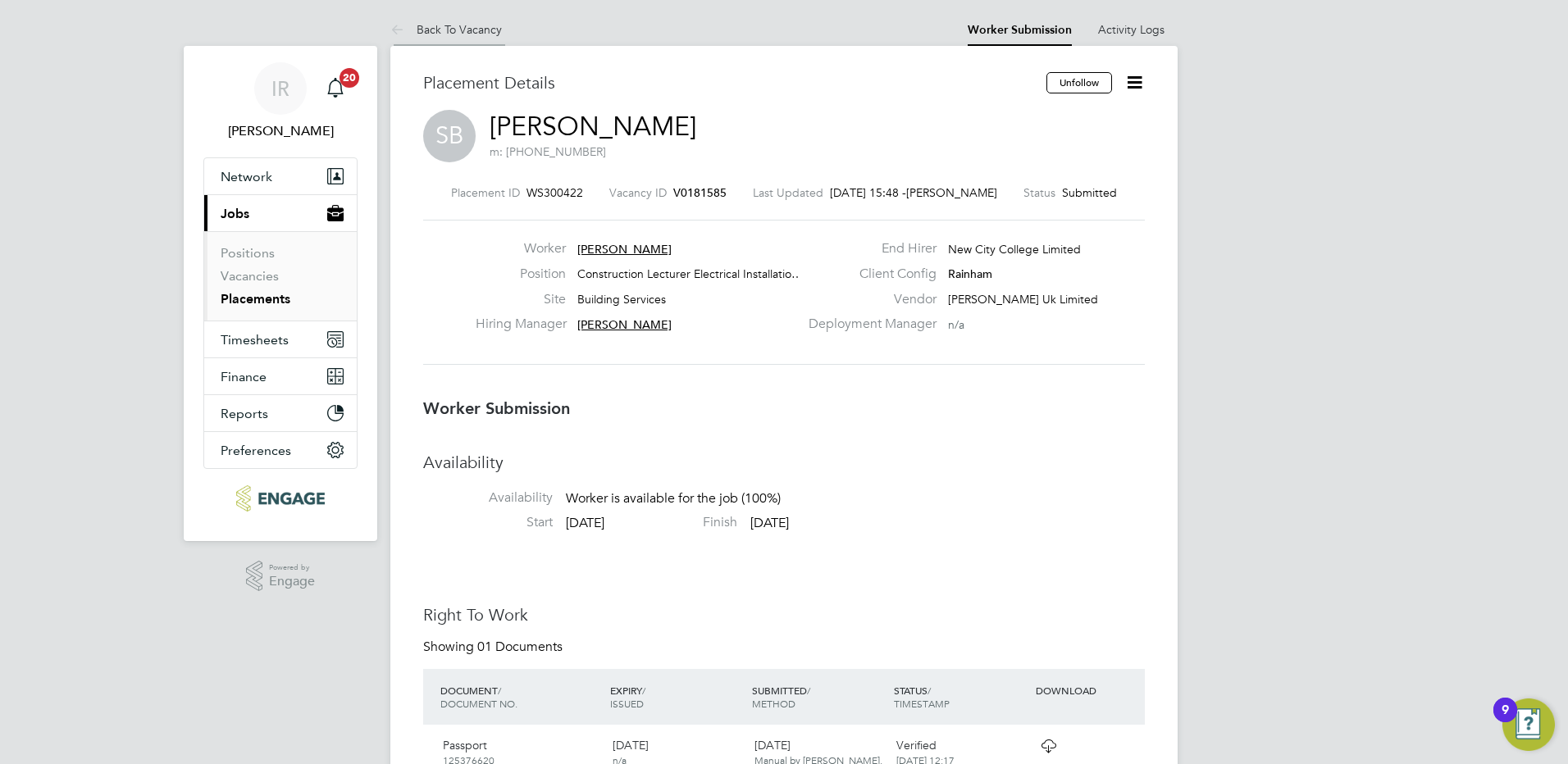
click at [473, 27] on link "Back To Vacancy" at bounding box center [446, 30] width 111 height 15
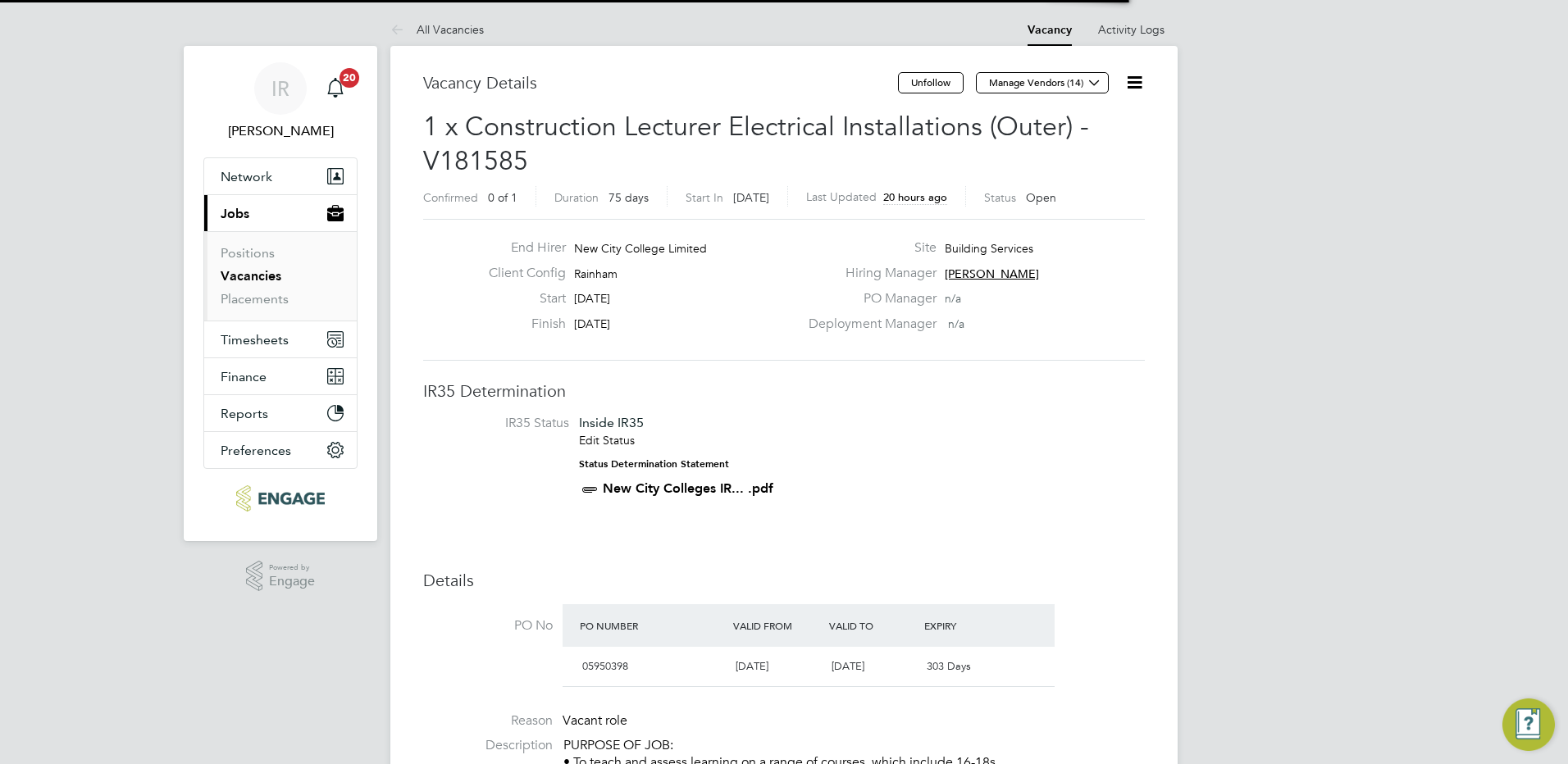
scroll to position [28, 142]
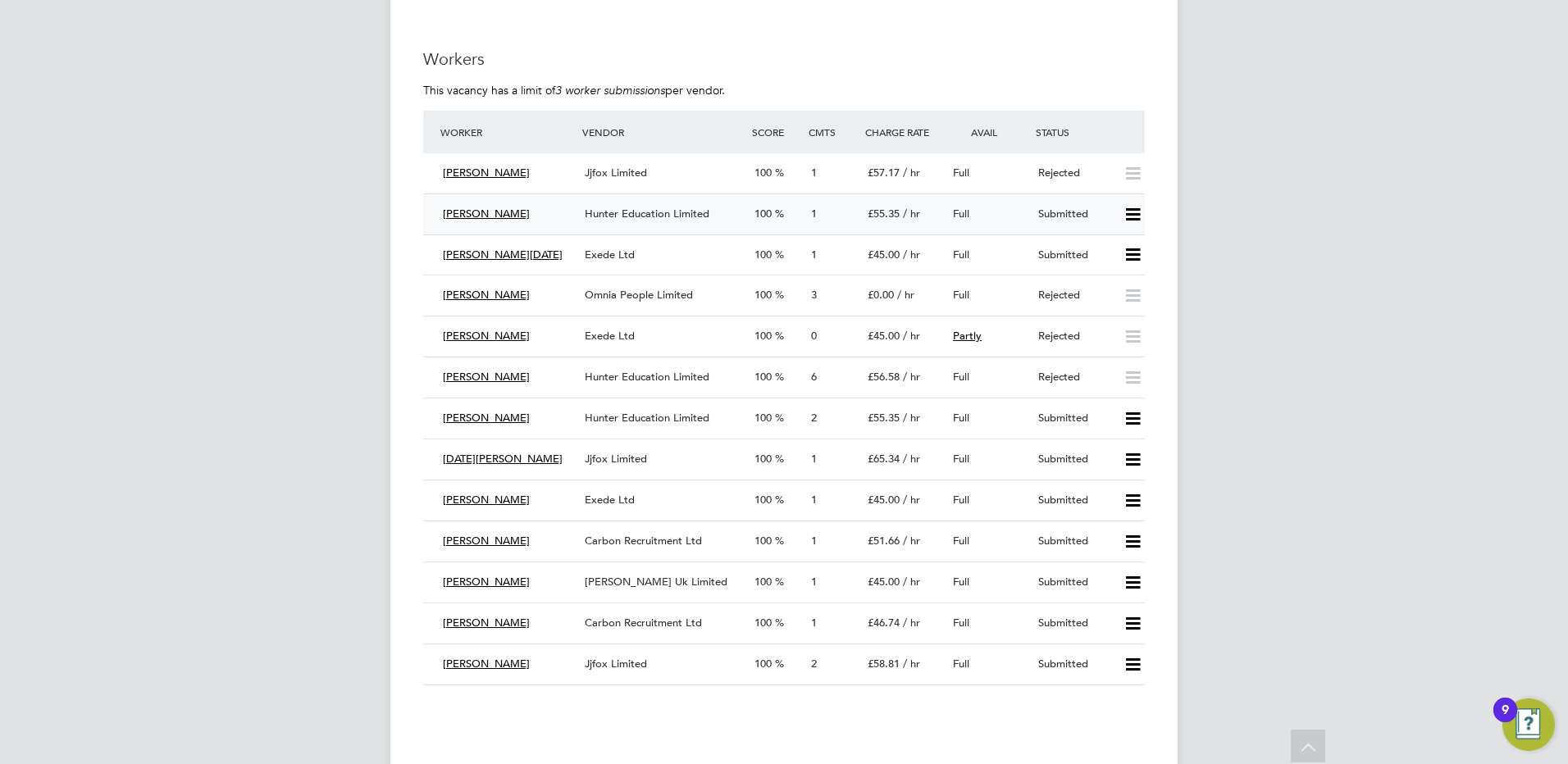
click at [646, 214] on span "Hunter Education Limited" at bounding box center [647, 213] width 125 height 14
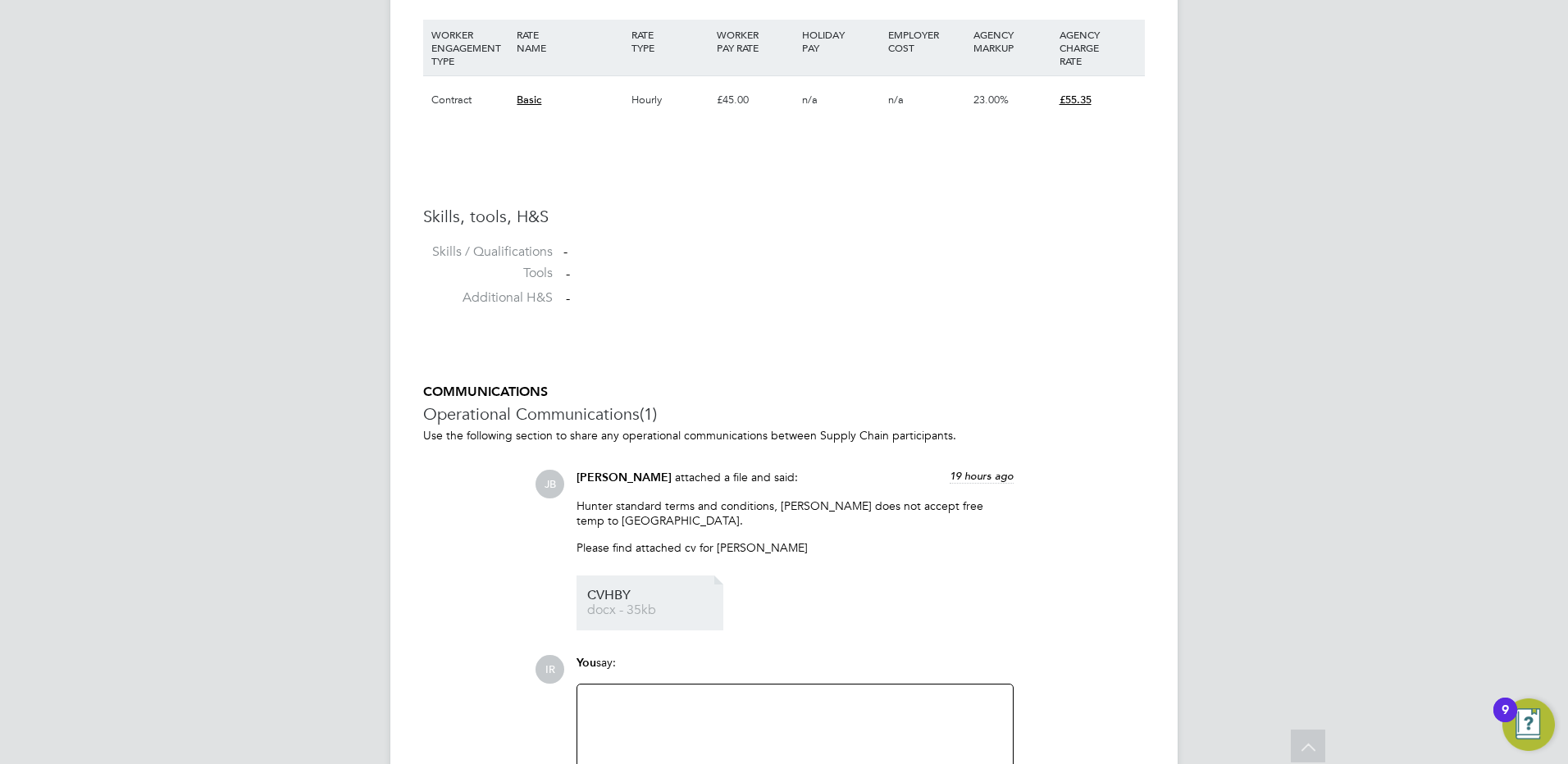
click at [594, 604] on span "docx - 35kb" at bounding box center [653, 609] width 131 height 12
click at [633, 694] on div at bounding box center [795, 729] width 416 height 71
drag, startPoint x: 829, startPoint y: 688, endPoint x: 586, endPoint y: 687, distance: 243.0
click at [586, 687] on div "can you please arrange a telephone call asap" at bounding box center [794, 729] width 435 height 90
copy div "can you please arrange a telephone call asap"
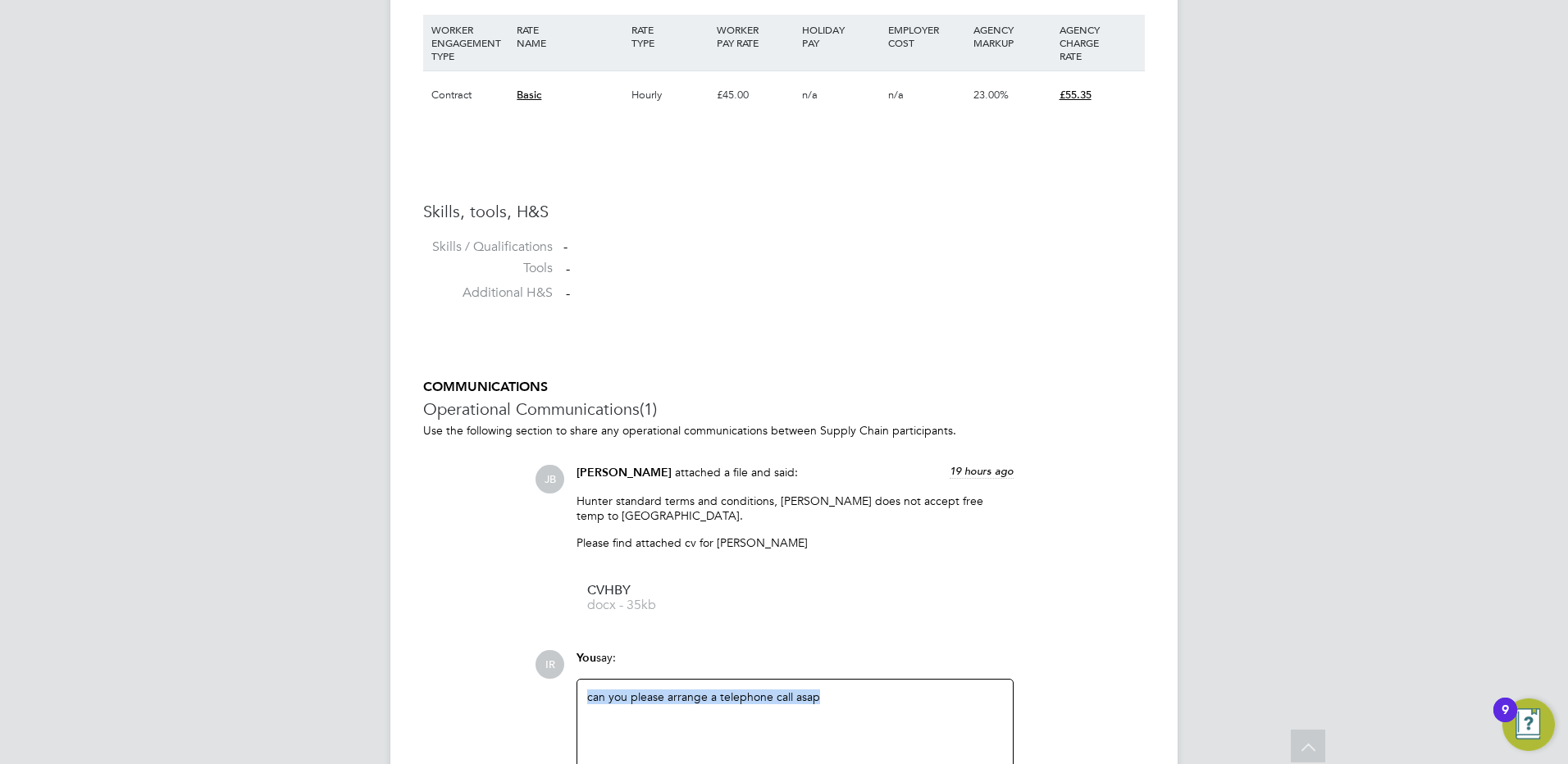
scroll to position [1305, 0]
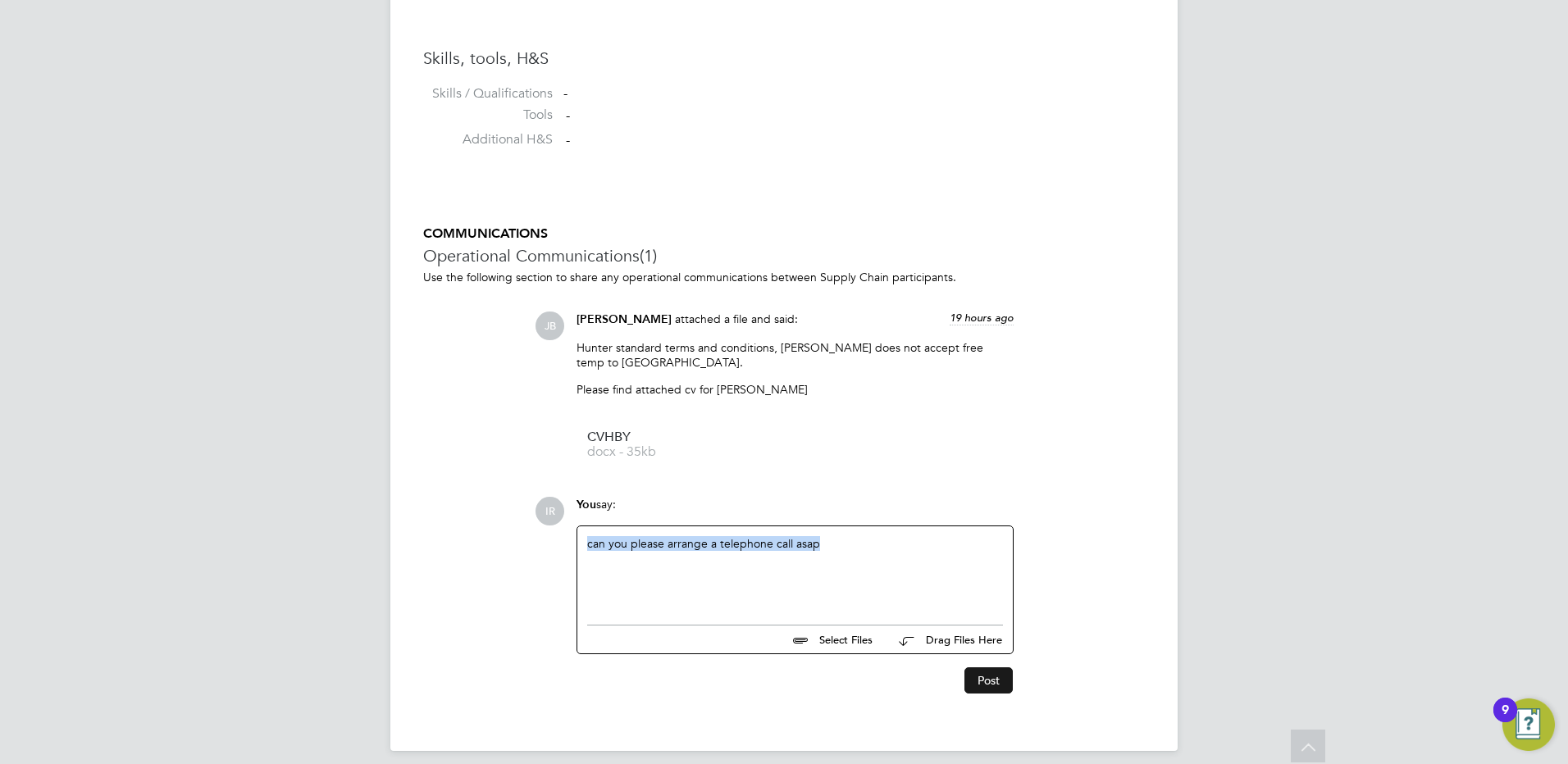
click at [985, 667] on button "Post" at bounding box center [988, 680] width 48 height 27
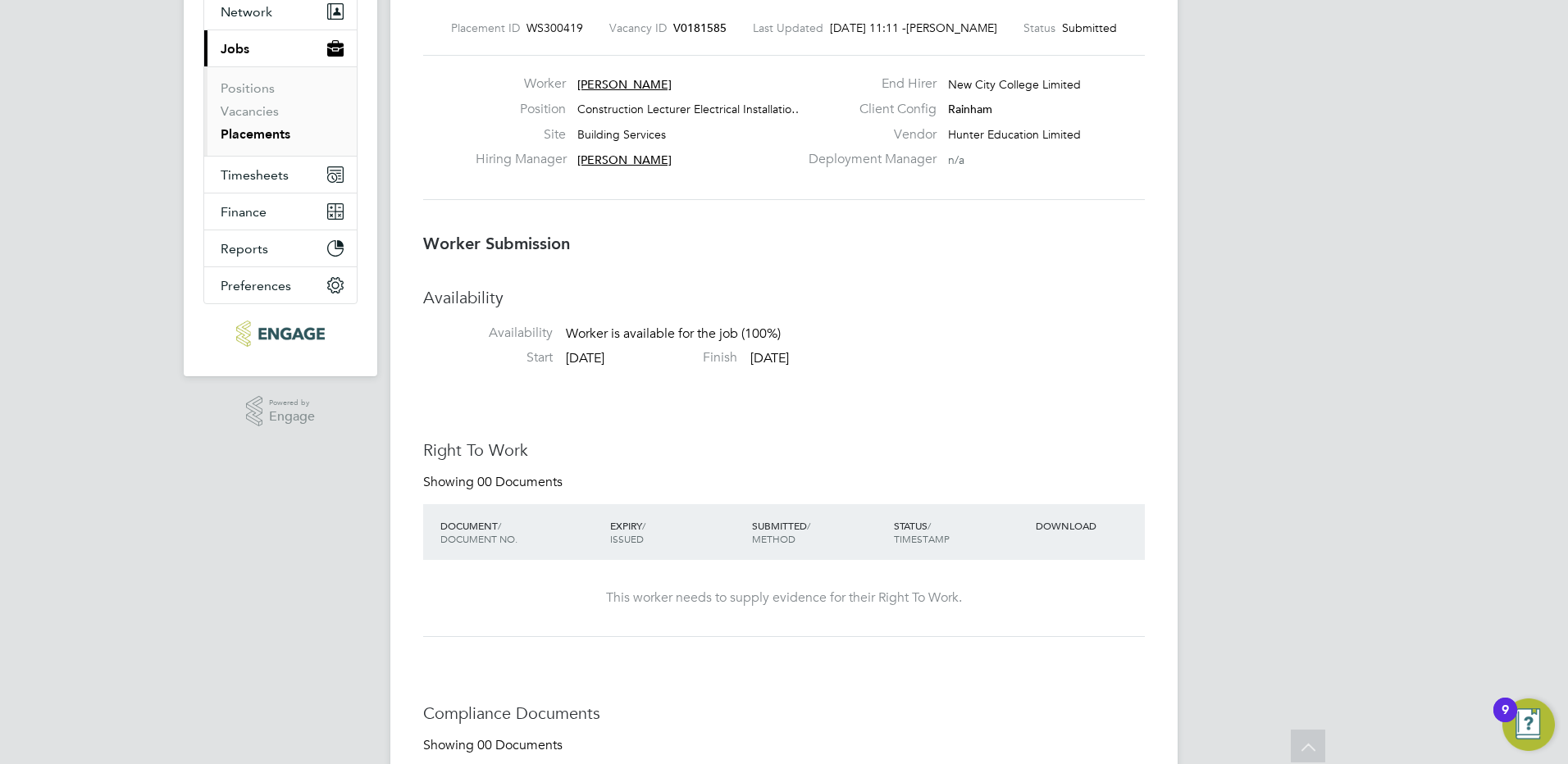
scroll to position [0, 0]
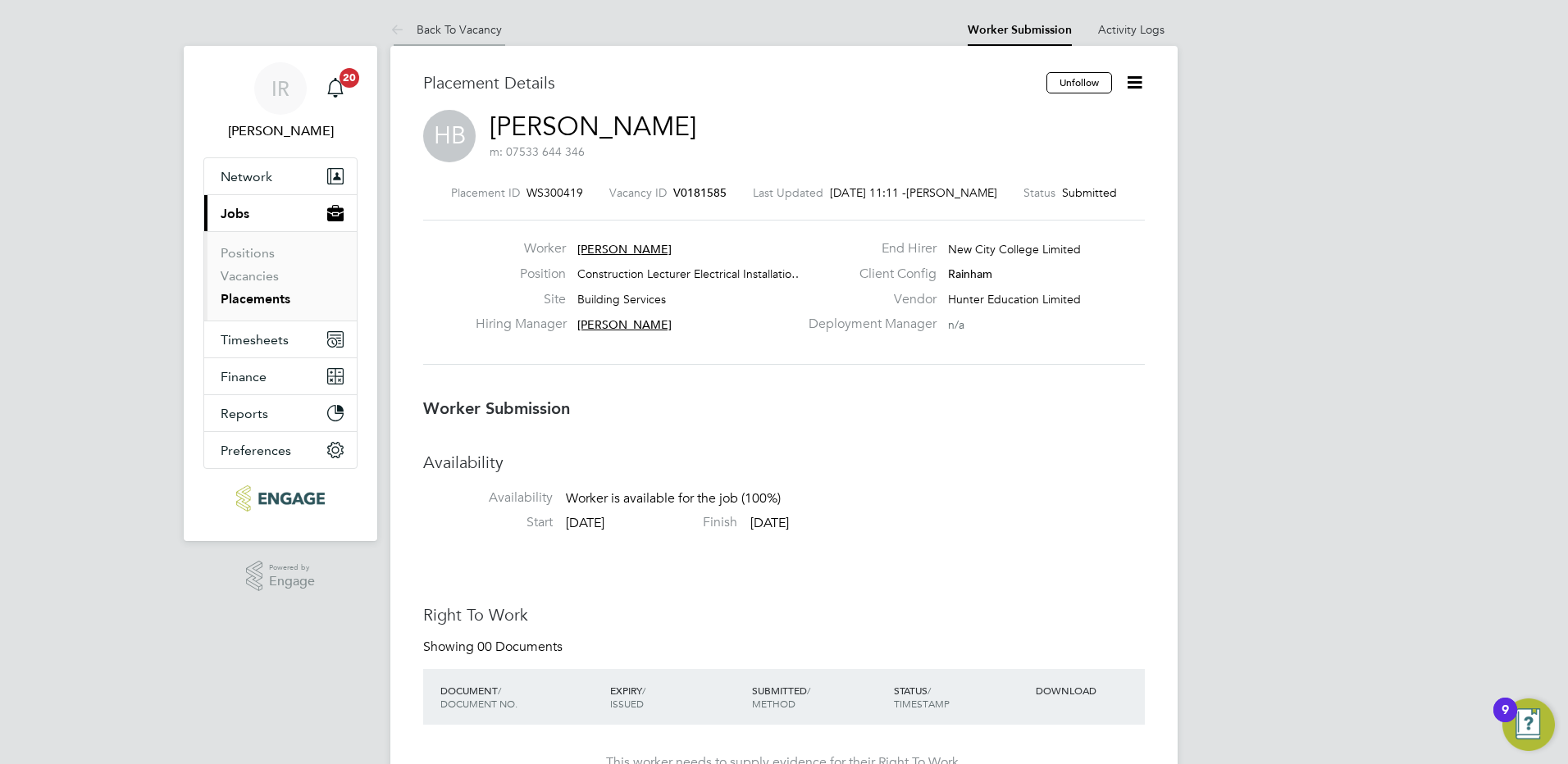
click at [462, 28] on link "Back To Vacancy" at bounding box center [446, 30] width 111 height 15
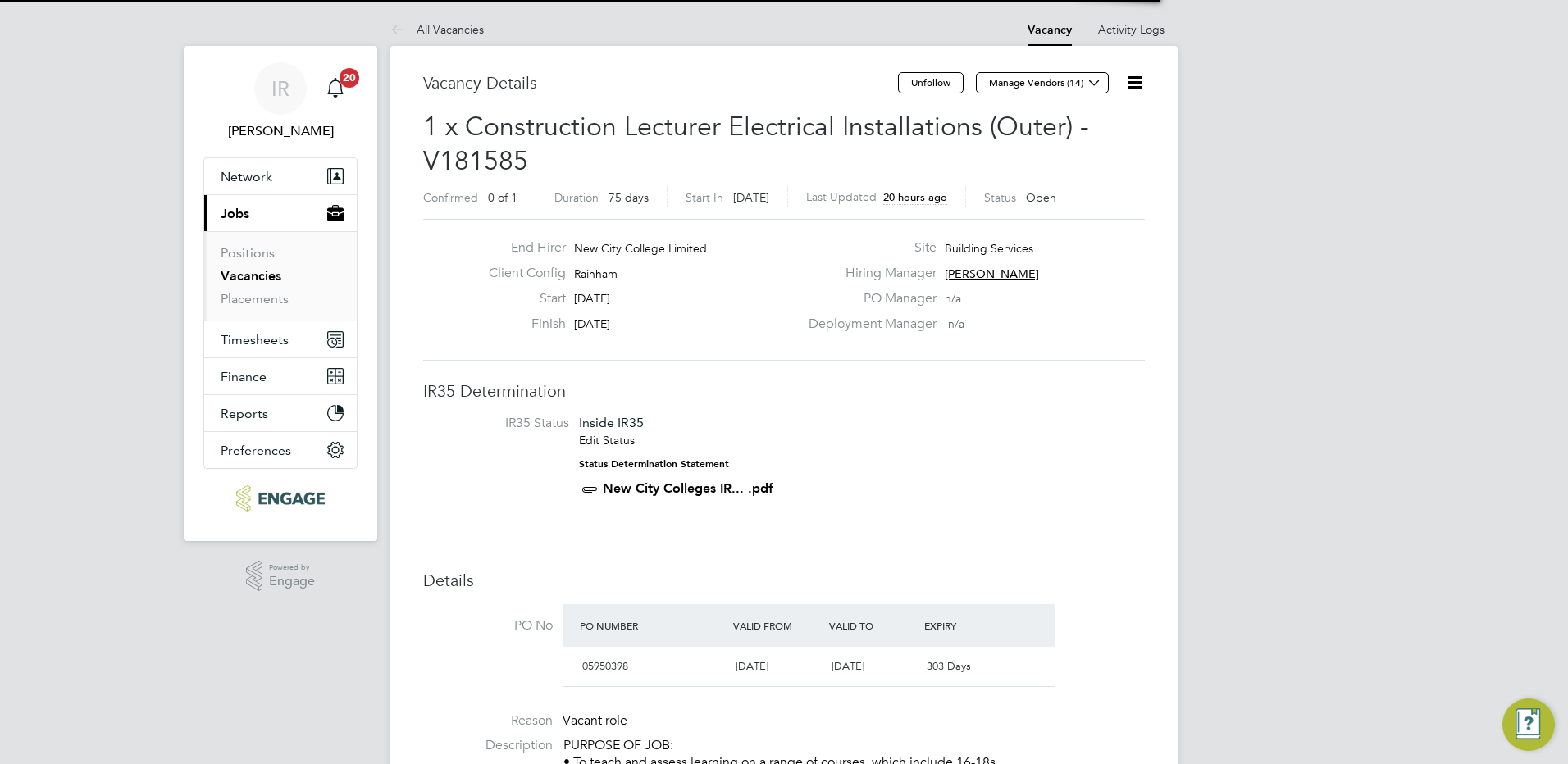
scroll to position [48, 115]
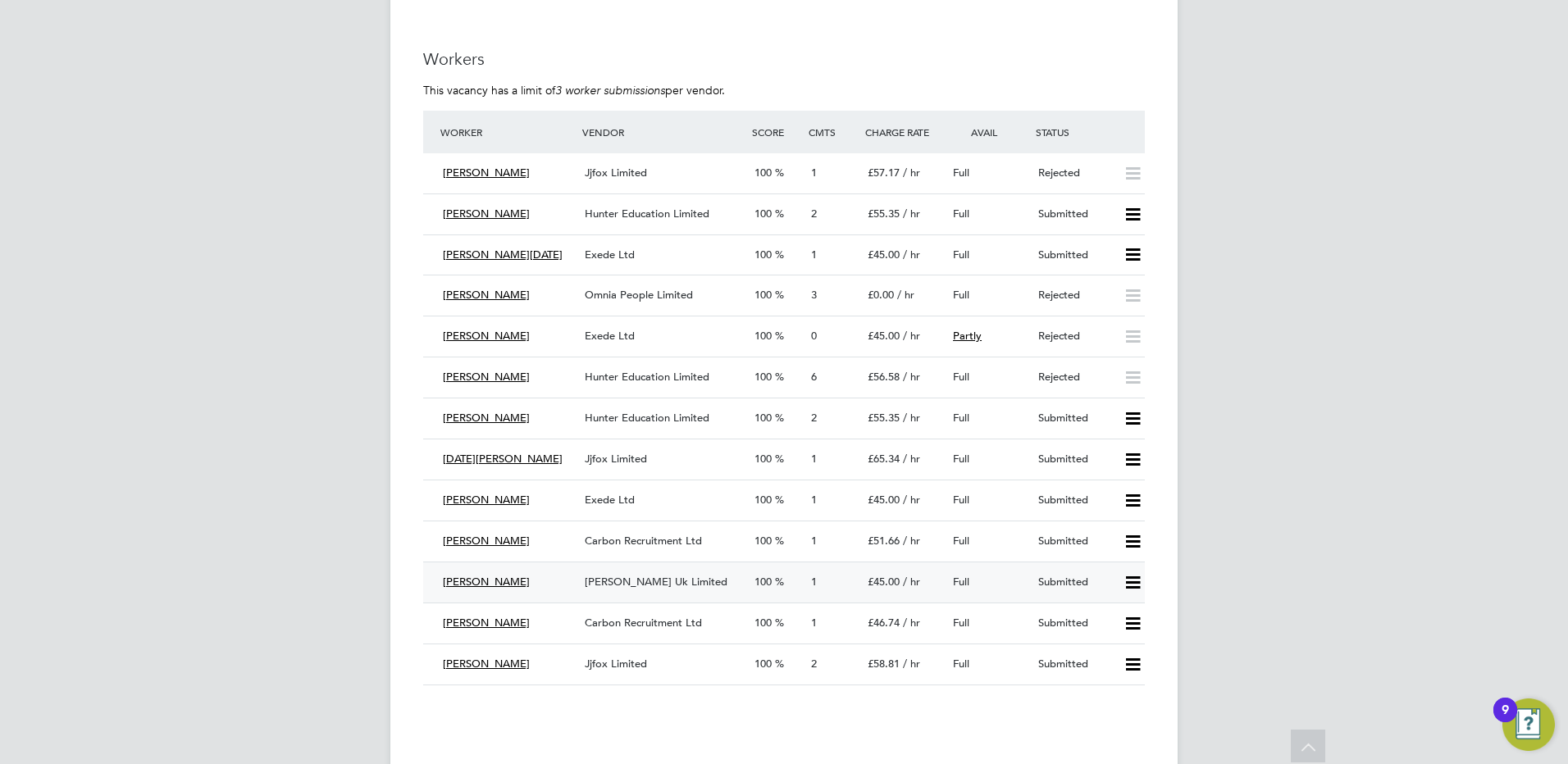
click at [633, 575] on span "[PERSON_NAME] Uk Limited" at bounding box center [655, 581] width 142 height 14
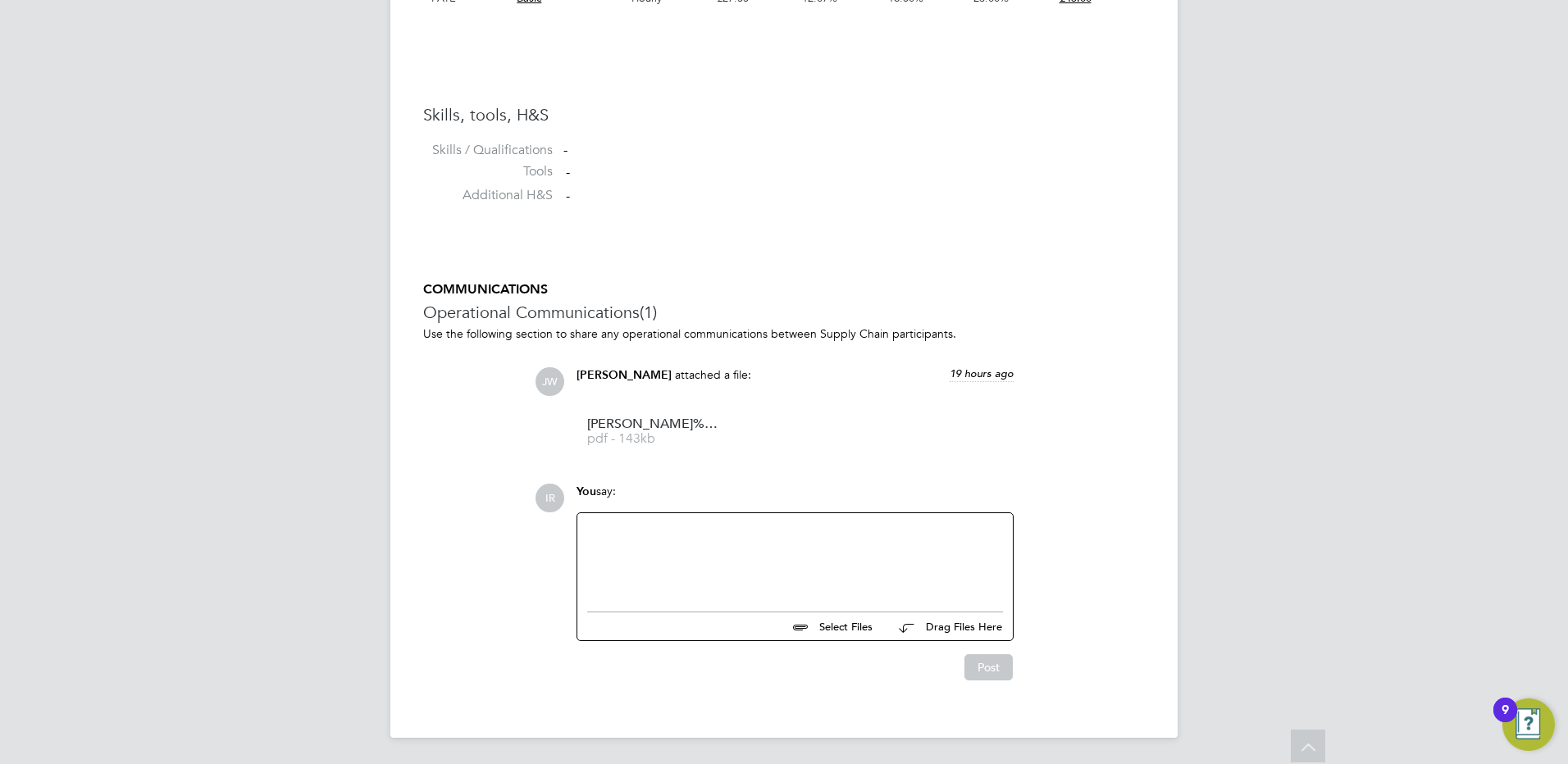
click at [617, 532] on div at bounding box center [795, 558] width 416 height 71
paste div
click at [993, 663] on button "Post" at bounding box center [988, 668] width 48 height 27
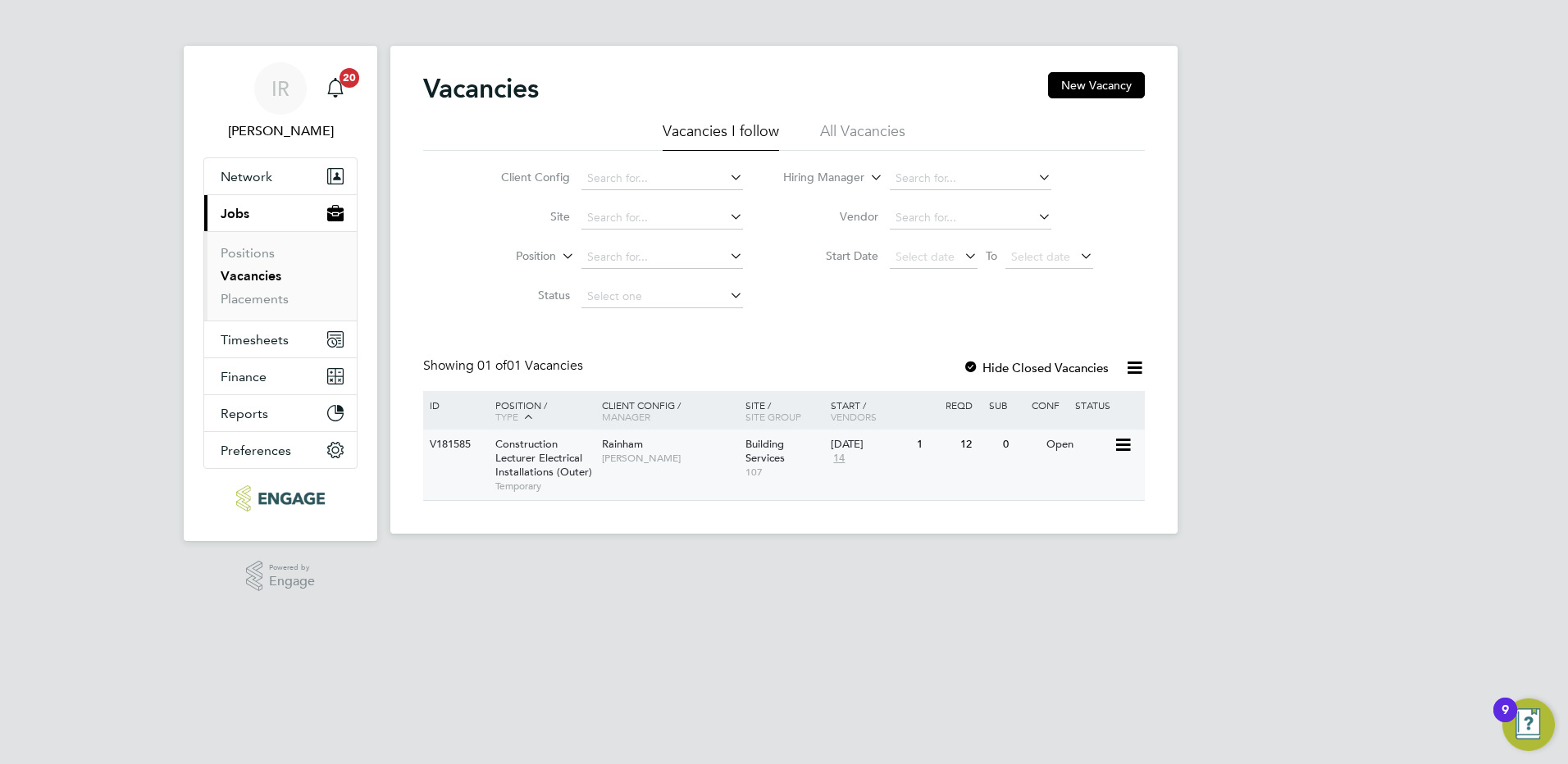
click at [572, 454] on span "Construction Lecturer Electrical Installations (Outer)" at bounding box center [543, 457] width 96 height 42
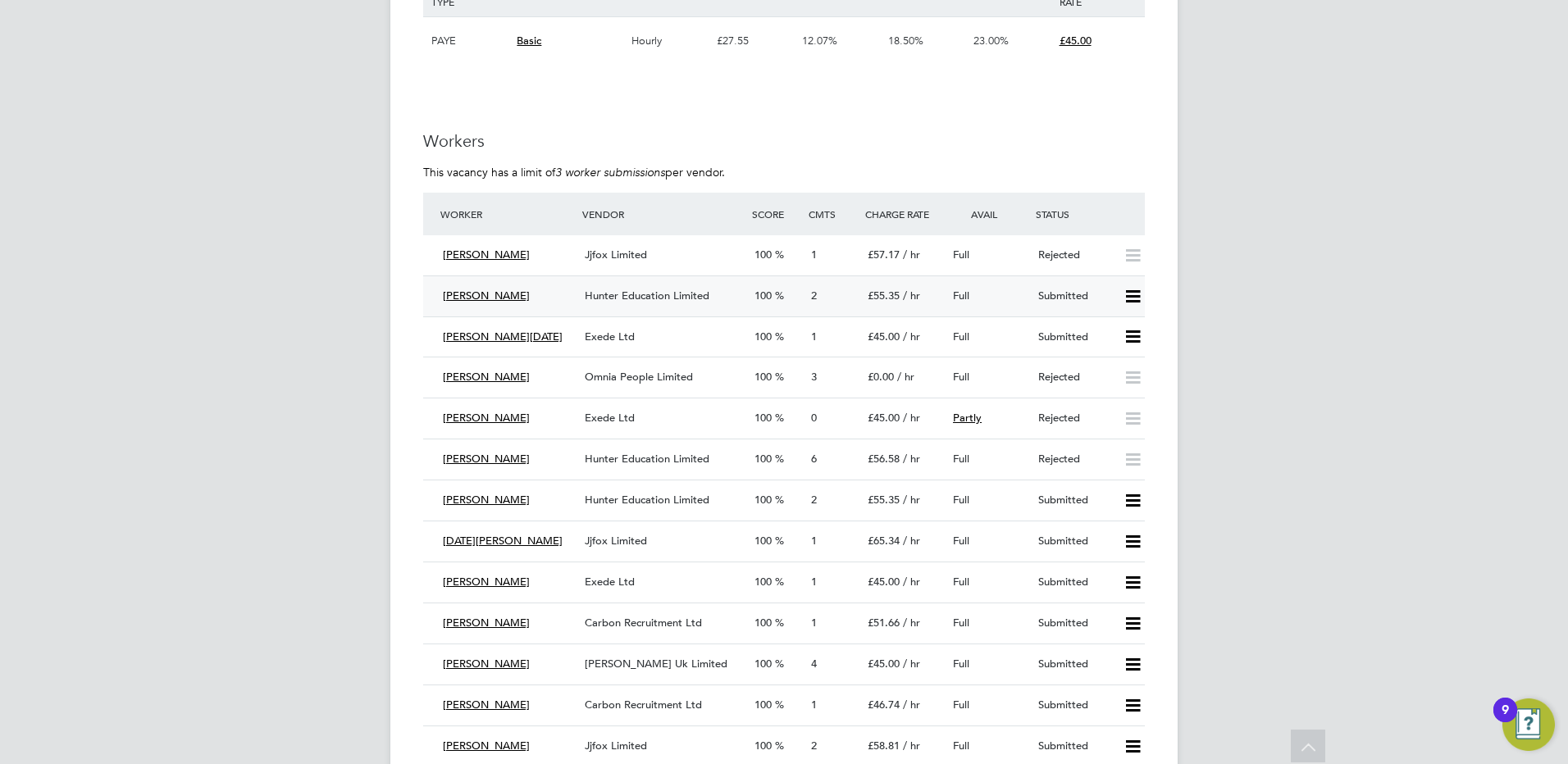
click at [665, 295] on span "Hunter Education Limited" at bounding box center [647, 295] width 125 height 14
